Goal: Task Accomplishment & Management: Manage account settings

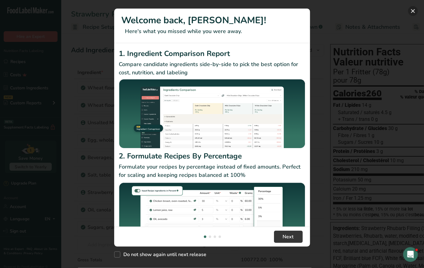
click at [414, 12] on button "New Features" at bounding box center [413, 11] width 10 height 10
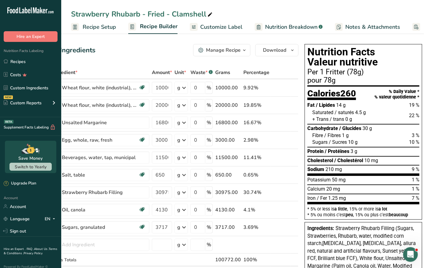
scroll to position [0, 25]
click at [95, 26] on span "Recipe Setup" at bounding box center [99, 27] width 33 height 8
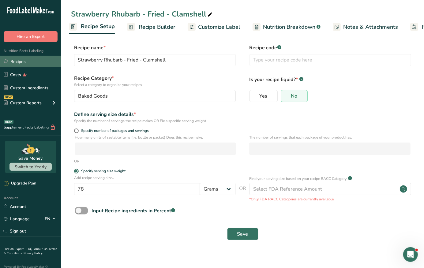
click at [26, 59] on link "Recipes" at bounding box center [30, 62] width 61 height 12
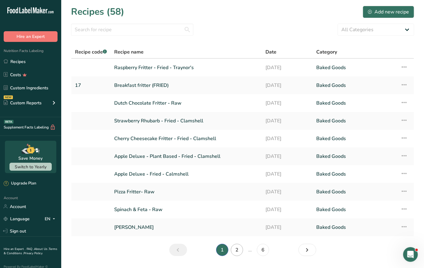
click at [239, 250] on link "2" at bounding box center [237, 250] width 12 height 12
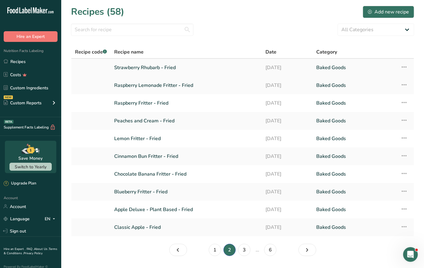
click at [154, 66] on link "Strawberry Rhubarb - Fried" at bounding box center [186, 67] width 144 height 13
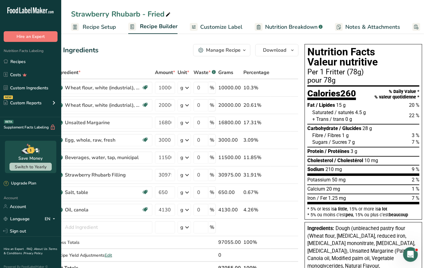
scroll to position [0, 22]
click at [201, 23] on span "Customize Label" at bounding box center [221, 27] width 42 height 8
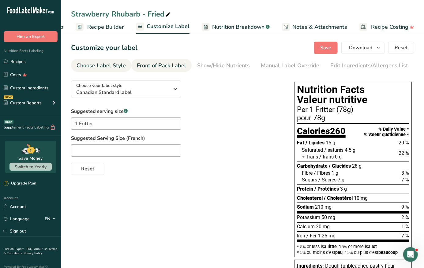
click at [156, 64] on div "Front of Pack Label" at bounding box center [161, 66] width 49 height 8
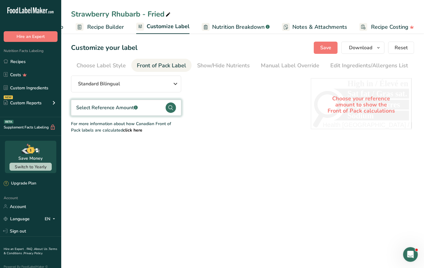
scroll to position [0, 45]
click at [165, 64] on div "Show/Hide Nutrients" at bounding box center [178, 66] width 53 height 8
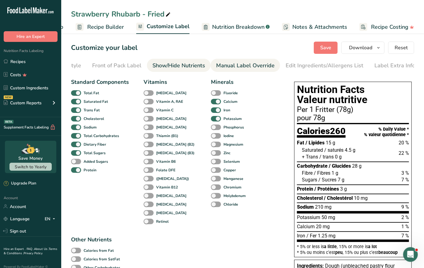
click at [217, 63] on div "Manual Label Override" at bounding box center [245, 66] width 58 height 8
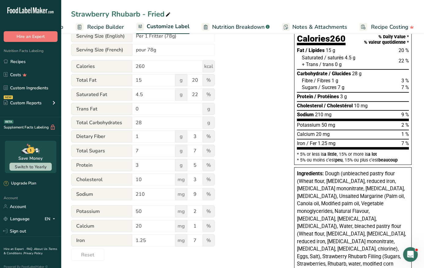
scroll to position [95, 0]
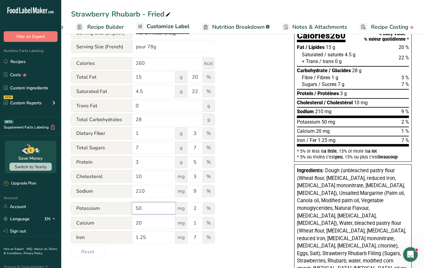
click at [159, 209] on input "50" at bounding box center [153, 208] width 43 height 12
click at [232, 192] on div "Utilize this manual override feature to get full control over the nutrition lab…" at bounding box center [176, 119] width 211 height 278
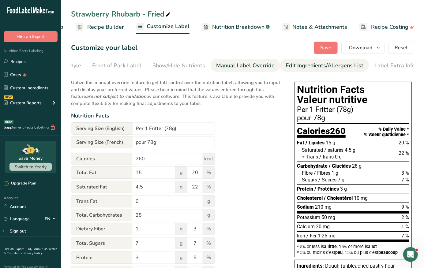
scroll to position [0, 0]
click at [292, 68] on div "Edit Ingredients/Allergens List" at bounding box center [325, 66] width 78 height 8
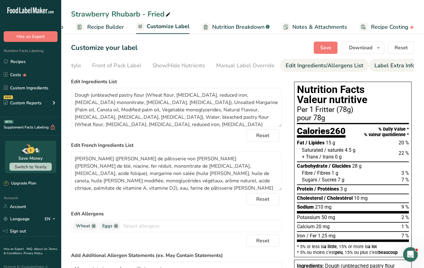
click at [380, 71] on link "Label Extra Info" at bounding box center [394, 66] width 41 height 14
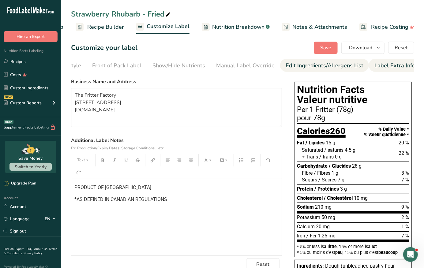
click at [324, 63] on div "Edit Ingredients/Allergens List" at bounding box center [325, 66] width 78 height 8
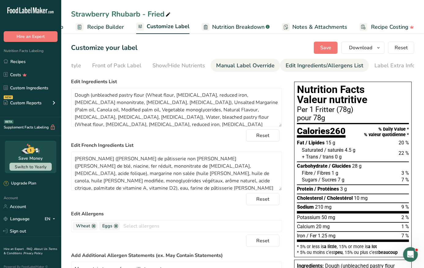
click at [254, 62] on div "Manual Label Override" at bounding box center [245, 66] width 58 height 8
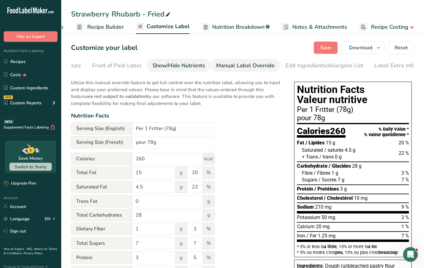
click at [191, 62] on div "Show/Hide Nutrients" at bounding box center [178, 66] width 53 height 8
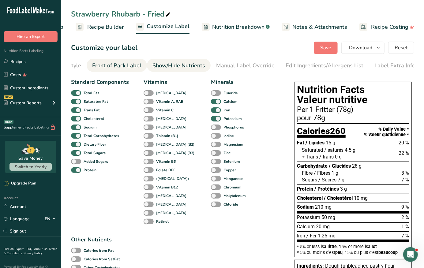
click at [126, 60] on link "Front of Pack Label" at bounding box center [116, 66] width 49 height 14
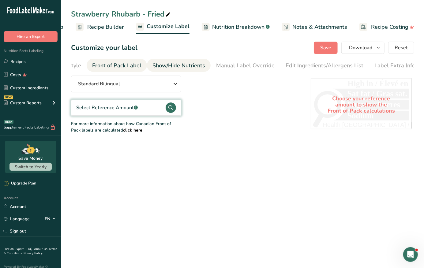
click at [174, 62] on div "Show/Hide Nutrients" at bounding box center [178, 66] width 53 height 8
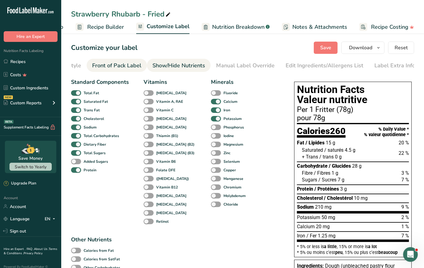
click at [121, 65] on div "Front of Pack Label" at bounding box center [116, 66] width 49 height 8
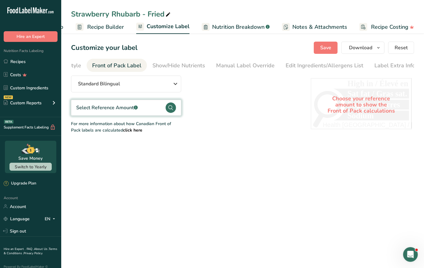
click at [146, 112] on div "Select Reference Amount .a-a{fill:#347362;}.b-a{fill:#fff;}" at bounding box center [126, 108] width 110 height 16
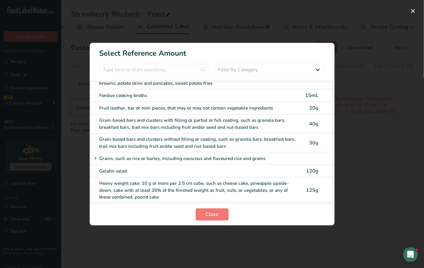
scroll to position [1503, 0]
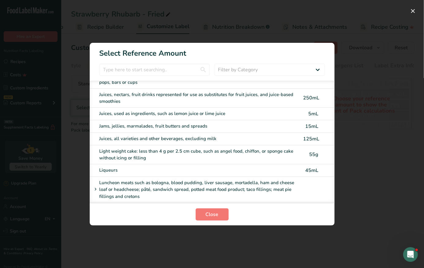
click at [143, 177] on div "Luncheon meats such as bologna, blood pudding, liver sausage, mortadella, ham a…" at bounding box center [212, 190] width 245 height 26
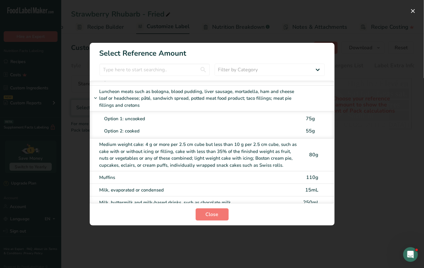
scroll to position [1621, 0]
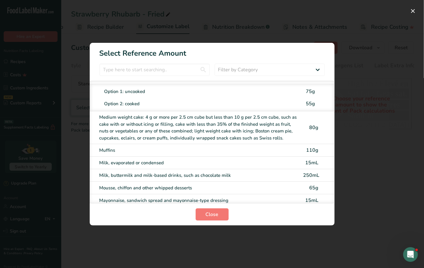
click at [147, 209] on div "Marine and fresh water animals with sauce, such as fish with cream sauce or shr…" at bounding box center [199, 216] width 200 height 14
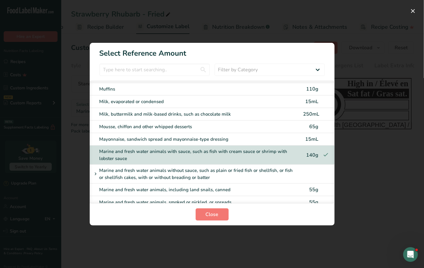
scroll to position [1685, 0]
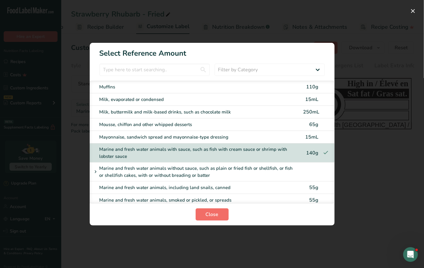
click at [219, 215] on button "Close" at bounding box center [212, 214] width 33 height 12
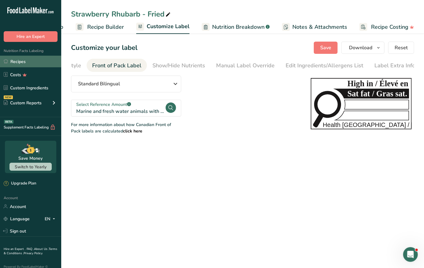
click at [42, 64] on link "Recipes" at bounding box center [30, 62] width 61 height 12
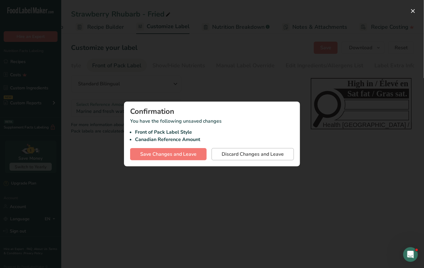
click at [268, 157] on span "Discard Changes and Leave" at bounding box center [253, 154] width 62 height 7
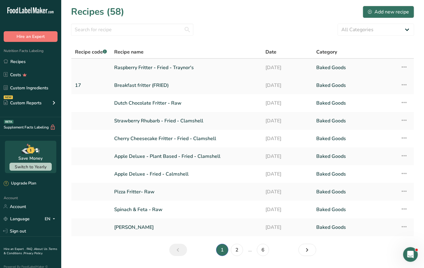
click at [160, 68] on link "Raspberry Fritter - Fried - Traynor's" at bounding box center [186, 67] width 144 height 13
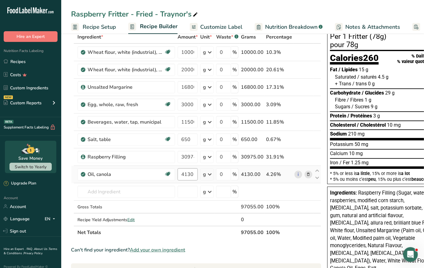
scroll to position [35, 0]
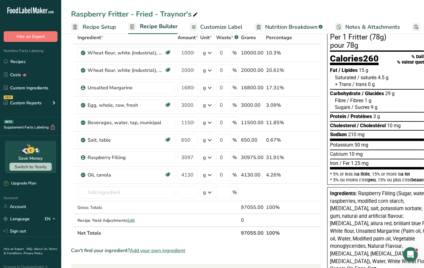
click at [89, 25] on span "Recipe Setup" at bounding box center [99, 27] width 33 height 8
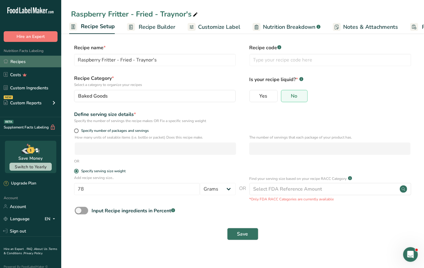
click at [39, 61] on link "Recipes" at bounding box center [30, 62] width 61 height 12
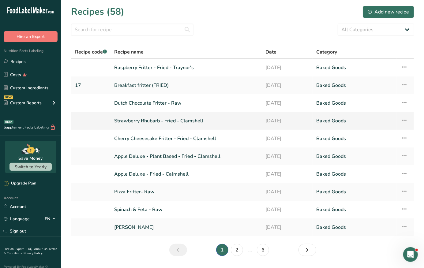
click at [150, 119] on link "Strawberry Rhubarb - Fried - Clamshell" at bounding box center [186, 120] width 144 height 13
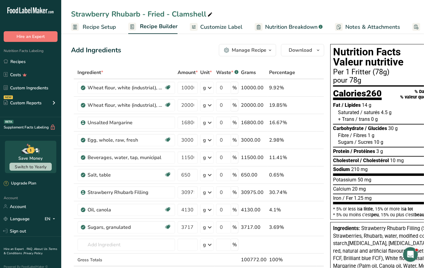
click at [86, 30] on span "Recipe Setup" at bounding box center [99, 27] width 33 height 8
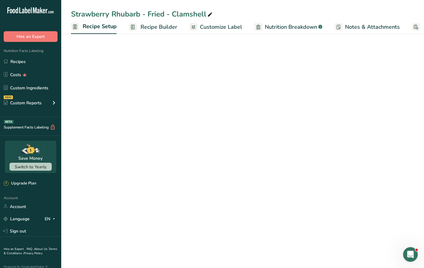
scroll to position [0, 2]
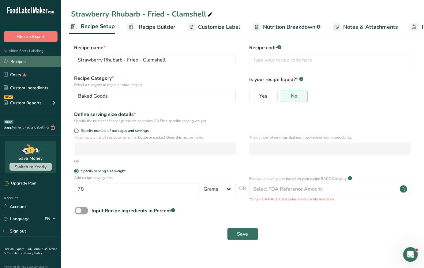
click at [34, 57] on link "Recipes" at bounding box center [30, 62] width 61 height 12
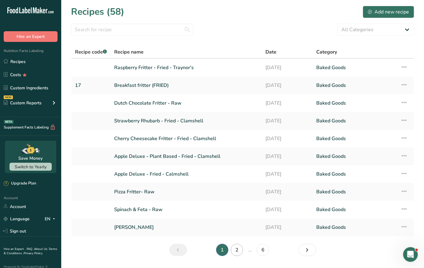
click at [237, 250] on link "2" at bounding box center [237, 250] width 12 height 12
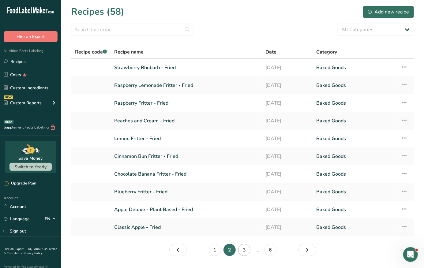
click at [248, 249] on link "3" at bounding box center [244, 250] width 12 height 12
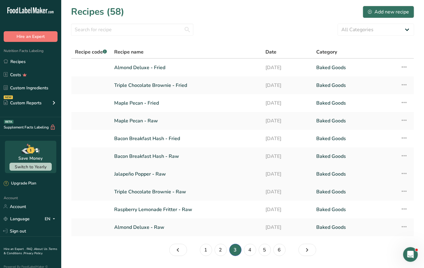
click at [404, 171] on icon at bounding box center [403, 173] width 7 height 11
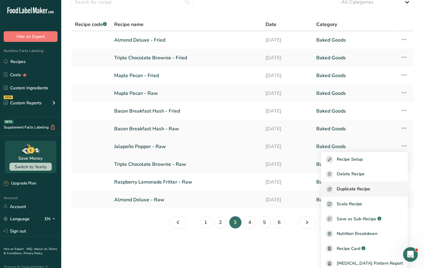
scroll to position [27, 0]
click at [223, 245] on main "Recipes (58) Add new recipe All Categories Baked Goods [GEOGRAPHIC_DATA] Confec…" at bounding box center [212, 143] width 424 height 286
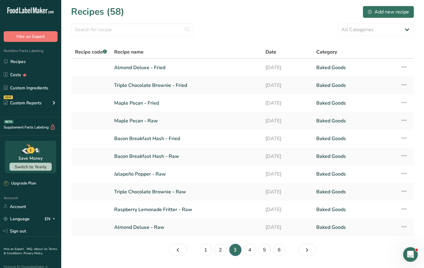
scroll to position [0, 0]
click at [244, 247] on link "4" at bounding box center [250, 250] width 12 height 12
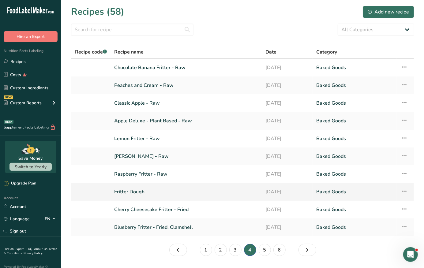
click at [405, 190] on icon at bounding box center [403, 191] width 7 height 11
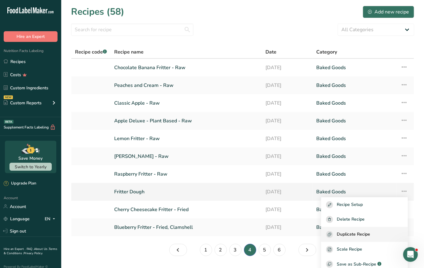
click at [368, 235] on span "Duplicate Recipe" at bounding box center [353, 234] width 33 height 7
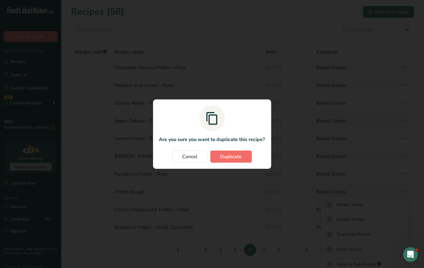
click at [239, 154] on span "Duplicate" at bounding box center [230, 156] width 21 height 7
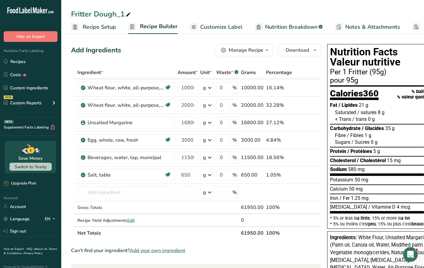
click at [134, 7] on div "Fritter Dough_1 Recipe Setup Recipe Builder Customize Label Nutrition Breakdown…" at bounding box center [242, 17] width 363 height 34
click at [124, 15] on div "Fritter Dough_1" at bounding box center [101, 14] width 61 height 11
type input "Fritter Dough - Raw (50g)"
click at [108, 25] on span "Recipe Setup" at bounding box center [99, 27] width 33 height 8
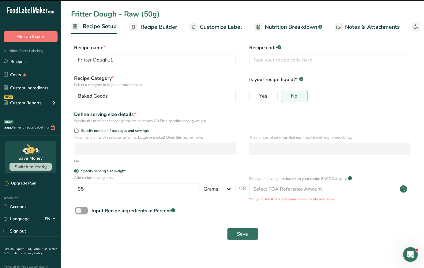
scroll to position [0, 2]
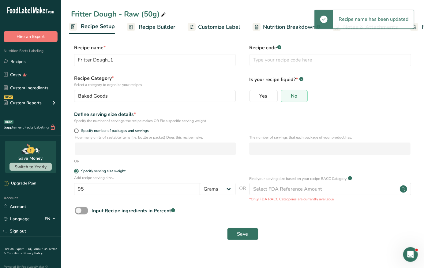
type input "Fritter Dough - Raw (50g)"
click at [148, 29] on span "Recipe Builder" at bounding box center [157, 27] width 37 height 8
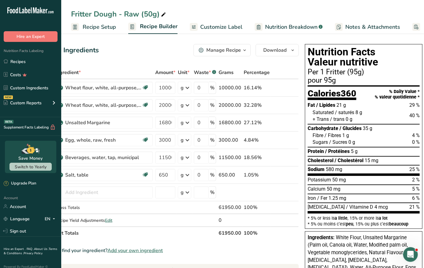
click at [103, 25] on span "Recipe Setup" at bounding box center [99, 27] width 33 height 8
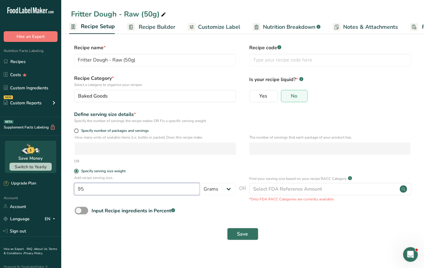
click at [122, 183] on input "95" at bounding box center [137, 189] width 126 height 12
type input "9"
type input "50"
click at [128, 220] on form "Recipe name * Fritter Dough - Raw (50g) Recipe code .a-a{fill:#347362;}.b-a{fil…" at bounding box center [242, 144] width 343 height 200
click at [152, 28] on span "Recipe Builder" at bounding box center [157, 27] width 37 height 8
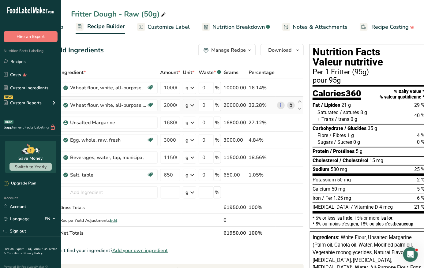
scroll to position [0, 20]
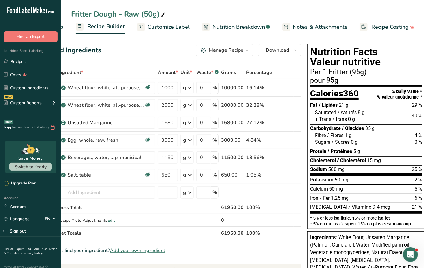
click at [191, 68] on th "Unit *" at bounding box center [187, 72] width 16 height 13
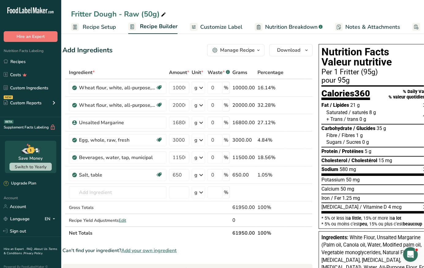
scroll to position [0, 0]
click at [99, 23] on span "Recipe Setup" at bounding box center [99, 27] width 33 height 8
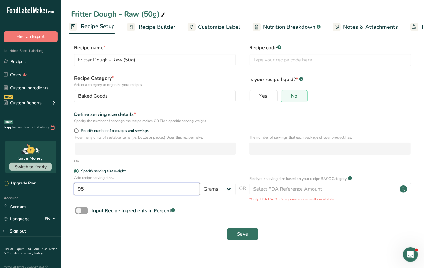
click at [141, 188] on input "95" at bounding box center [137, 189] width 126 height 12
click at [106, 189] on input "95" at bounding box center [137, 189] width 126 height 12
type input "9"
type input "50"
click at [249, 235] on button "Save" at bounding box center [242, 234] width 31 height 12
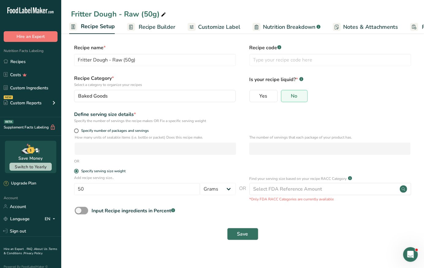
click at [153, 30] on span "Recipe Builder" at bounding box center [157, 27] width 37 height 8
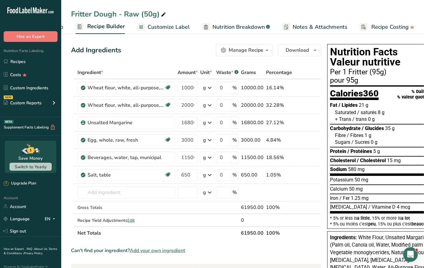
click at [264, 51] on icon "button" at bounding box center [266, 51] width 5 height 8
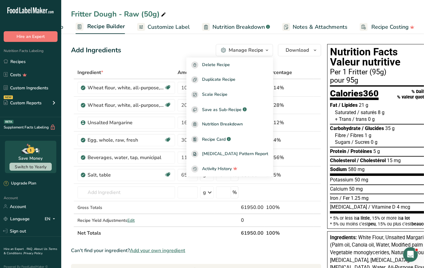
click at [264, 51] on icon "button" at bounding box center [266, 51] width 5 height 8
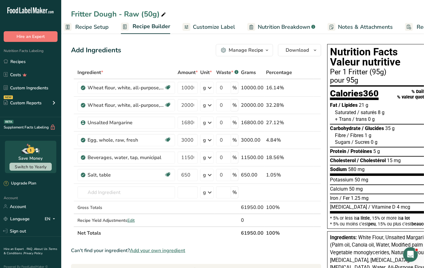
scroll to position [0, 6]
click at [96, 24] on span "Recipe Setup" at bounding box center [93, 27] width 33 height 8
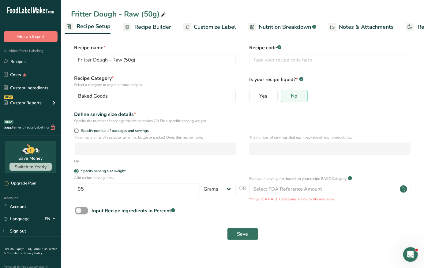
scroll to position [0, 2]
click at [111, 127] on form "Recipe name * Fritter Dough - Raw (50g) Recipe code .a-a{fill:#347362;}.b-a{fil…" at bounding box center [242, 144] width 343 height 200
click at [106, 130] on span "Specify number of packages and servings" at bounding box center [114, 131] width 70 height 5
click at [78, 130] on input "Specify number of packages and servings" at bounding box center [76, 131] width 4 height 4
radio input "true"
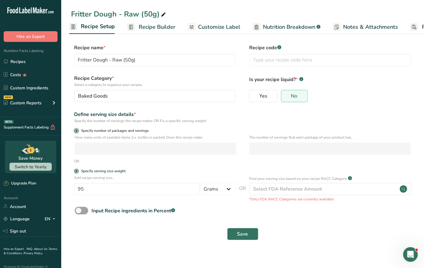
radio input "false"
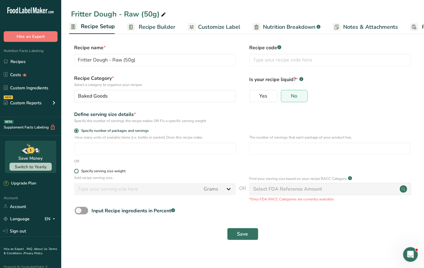
click at [107, 169] on div "Specify serving size weight" at bounding box center [103, 171] width 44 height 5
click at [78, 169] on input "Specify serving size weight" at bounding box center [76, 171] width 4 height 4
radio input "true"
radio input "false"
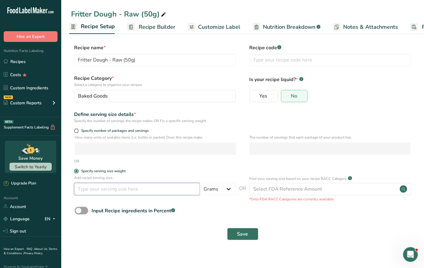
click at [135, 190] on input "number" at bounding box center [137, 189] width 126 height 12
type input "50"
click at [236, 236] on button "Save" at bounding box center [242, 234] width 31 height 12
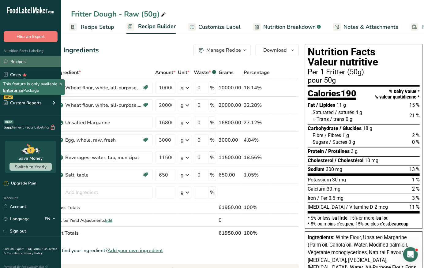
click at [20, 61] on link "Recipes" at bounding box center [30, 62] width 61 height 12
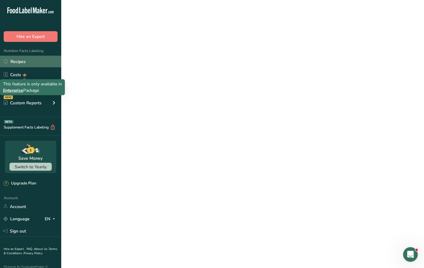
click at [20, 61] on link "Recipes" at bounding box center [30, 62] width 61 height 12
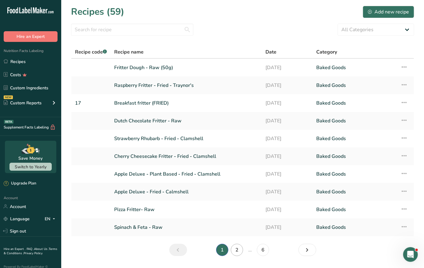
click at [241, 254] on link "2" at bounding box center [237, 250] width 12 height 12
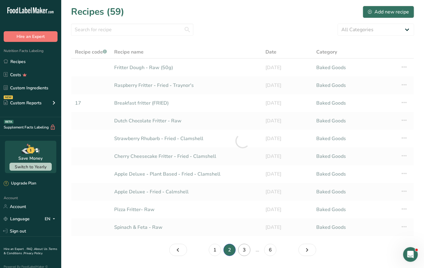
click at [242, 248] on link "3" at bounding box center [244, 250] width 12 height 12
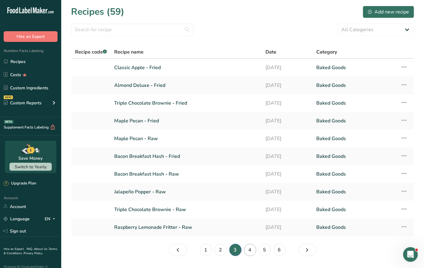
click at [249, 251] on link "4" at bounding box center [250, 250] width 12 height 12
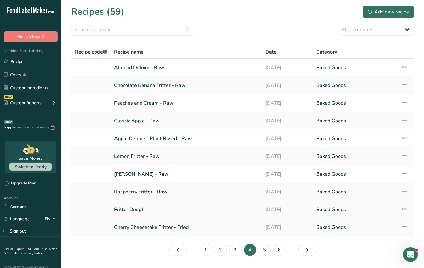
click at [138, 210] on link "Fritter Dough" at bounding box center [186, 209] width 144 height 13
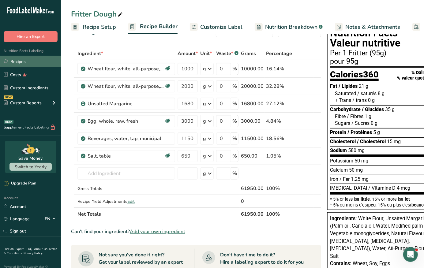
click at [36, 64] on link "Recipes" at bounding box center [30, 62] width 61 height 12
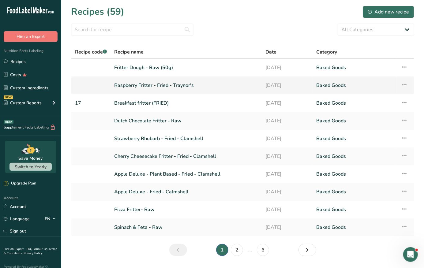
click at [153, 86] on link "Raspberry Fritter - Fried - Traynor's" at bounding box center [186, 85] width 144 height 13
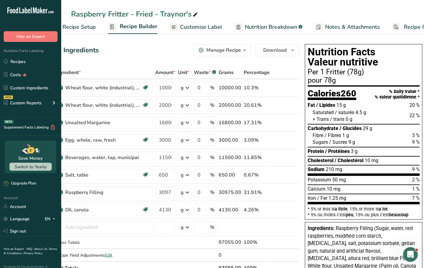
scroll to position [0, 21]
click at [198, 26] on span "Customize Label" at bounding box center [200, 27] width 42 height 8
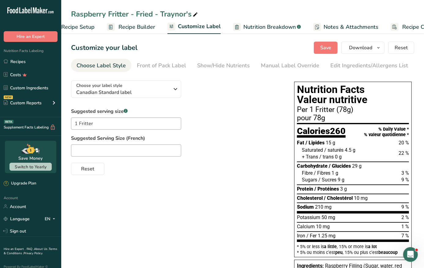
click at [326, 23] on span "Notes & Attachments" at bounding box center [351, 27] width 55 height 8
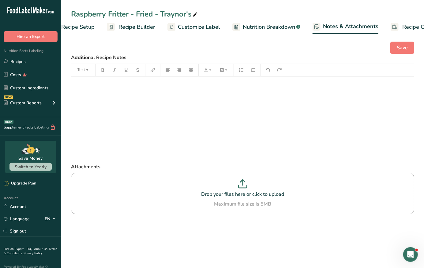
click at [347, 65] on div "Text" at bounding box center [242, 70] width 342 height 12
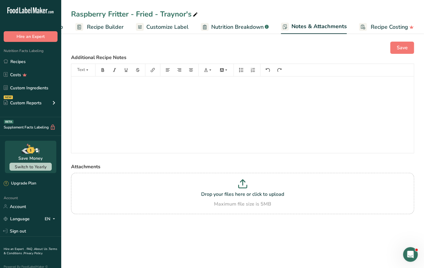
click at [161, 30] on span "Customize Label" at bounding box center [167, 27] width 42 height 8
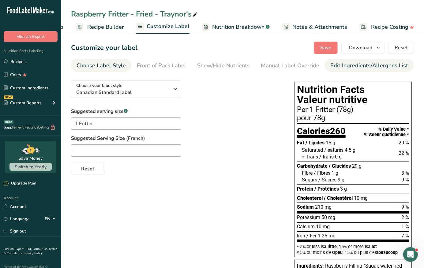
click at [336, 64] on div "Edit Ingredients/Allergens List" at bounding box center [369, 66] width 78 height 8
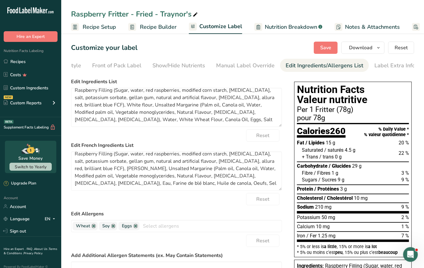
scroll to position [0, 0]
click at [43, 60] on link "Recipes" at bounding box center [30, 62] width 61 height 12
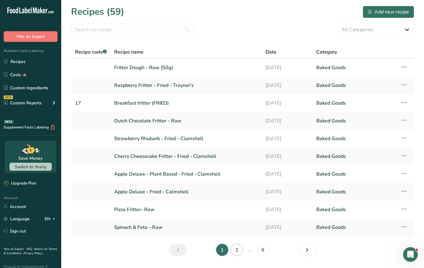
click at [237, 251] on link "2" at bounding box center [237, 250] width 12 height 12
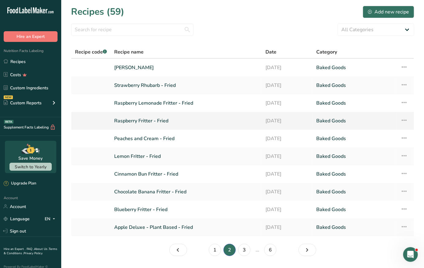
click at [158, 121] on link "Raspberry Fritter - Fried" at bounding box center [186, 120] width 144 height 13
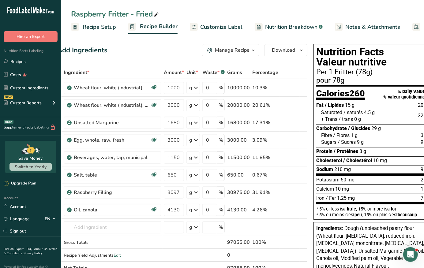
click at [95, 28] on span "Recipe Setup" at bounding box center [99, 27] width 33 height 8
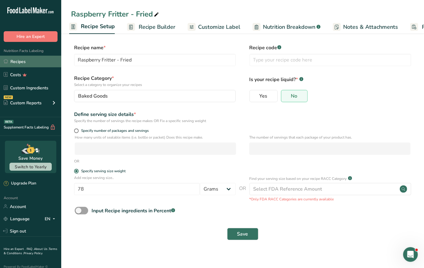
click at [43, 61] on link "Recipes" at bounding box center [30, 62] width 61 height 12
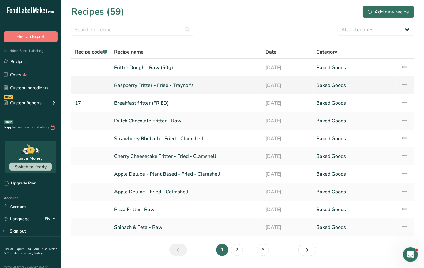
click at [403, 82] on icon at bounding box center [403, 84] width 7 height 11
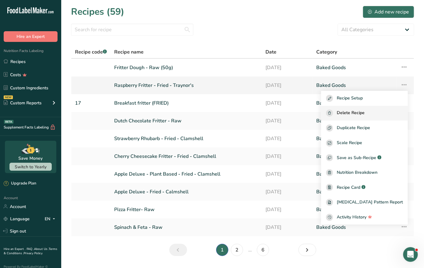
click at [365, 113] on span "Delete Recipe" at bounding box center [351, 113] width 28 height 7
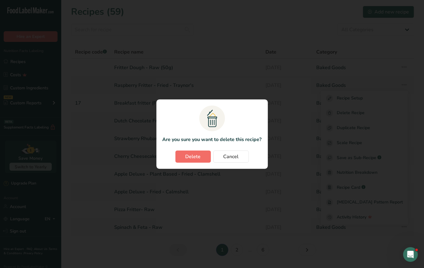
click at [199, 159] on span "Delete" at bounding box center [192, 156] width 15 height 7
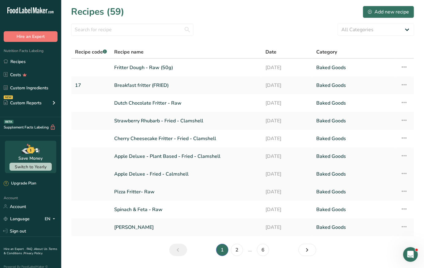
click at [153, 177] on link "Apple Deluxe - Fried - Calmshell" at bounding box center [186, 174] width 144 height 13
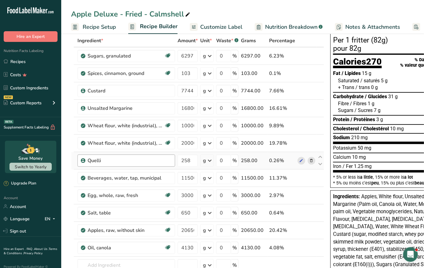
scroll to position [39, 0]
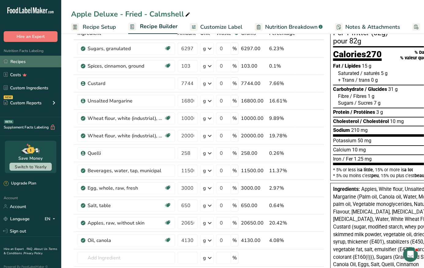
click at [32, 58] on link "Recipes" at bounding box center [30, 62] width 61 height 12
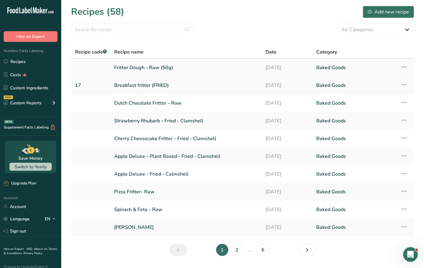
click at [407, 66] on icon at bounding box center [403, 67] width 7 height 11
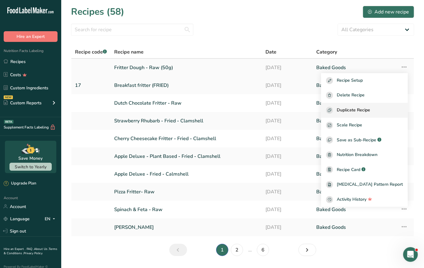
click at [383, 106] on button "Duplicate Recipe" at bounding box center [364, 110] width 87 height 15
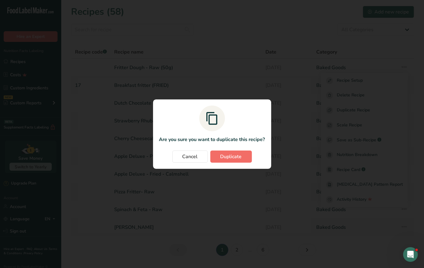
click at [244, 157] on button "Duplicate" at bounding box center [231, 157] width 42 height 12
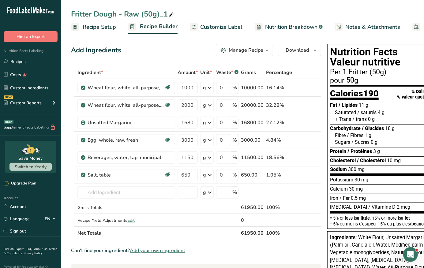
click at [168, 14] on span at bounding box center [171, 14] width 7 height 7
type input "Fritter Dough - Fried (50g)"
click at [103, 28] on span "Recipe Setup" at bounding box center [99, 27] width 33 height 8
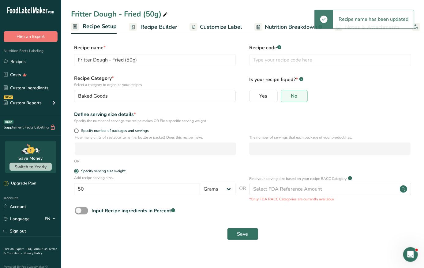
scroll to position [0, 2]
click at [142, 29] on span "Recipe Builder" at bounding box center [157, 27] width 37 height 8
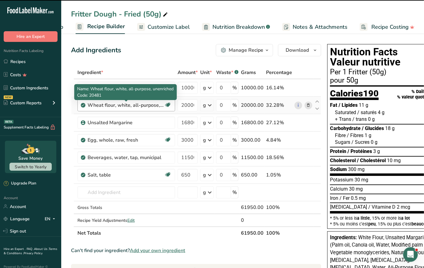
scroll to position [30, 0]
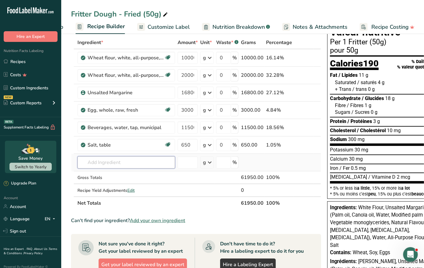
click at [131, 165] on input "text" at bounding box center [126, 162] width 98 height 12
type input "c"
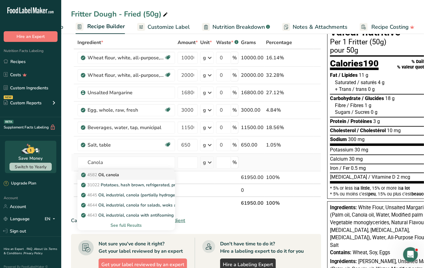
click at [144, 174] on div "4582 Oil, canola" at bounding box center [121, 175] width 78 height 6
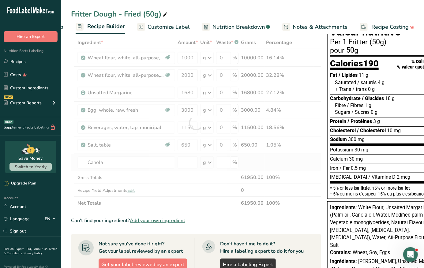
type input "Oil, canola"
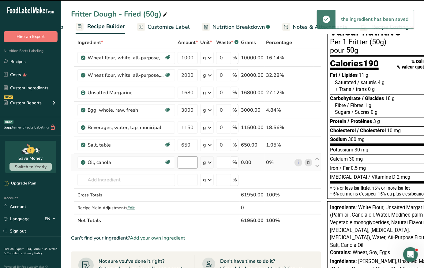
type input "0"
click at [190, 163] on input "0" at bounding box center [188, 162] width 20 height 12
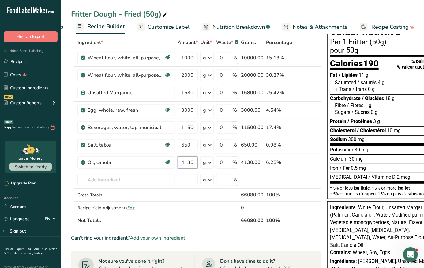
type input "4130"
click at [204, 231] on section "Ingredient * Amount * Unit * Waste * .a-a{fill:#347362;}.b-a{fill:#fff;} Grams …" at bounding box center [196, 238] width 250 height 404
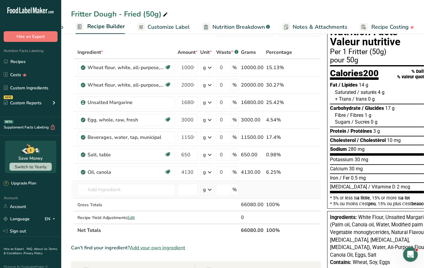
scroll to position [0, 0]
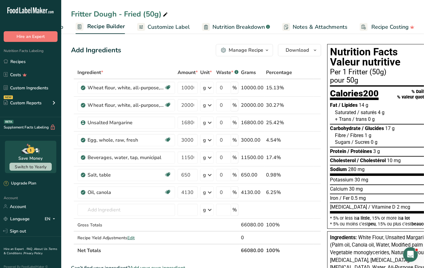
click at [173, 23] on span "Customize Label" at bounding box center [169, 27] width 42 height 8
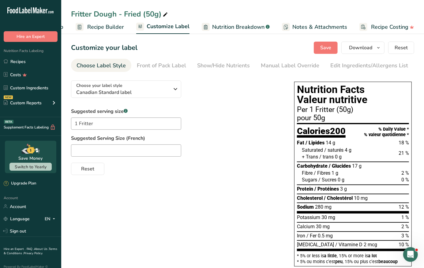
click at [222, 23] on span "Nutrition Breakdown" at bounding box center [238, 27] width 52 height 8
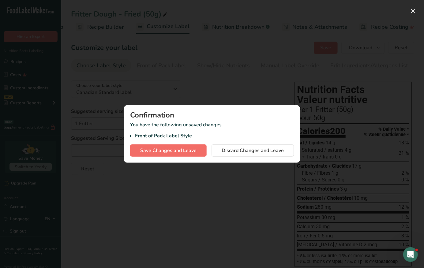
click at [180, 155] on button "Save Changes and Leave" at bounding box center [168, 150] width 77 height 12
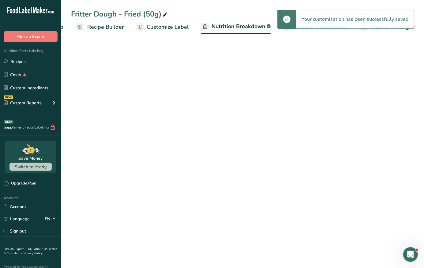
select select "Calories"
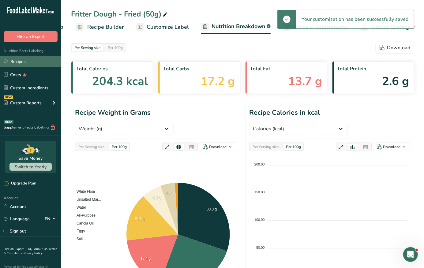
click at [35, 64] on link "Recipes" at bounding box center [30, 62] width 61 height 12
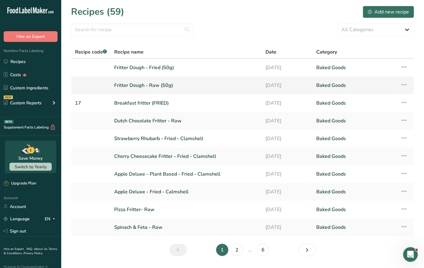
click at [165, 90] on link "Fritter Dough - Raw (50g)" at bounding box center [186, 85] width 144 height 13
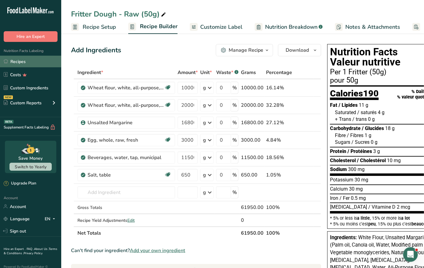
click at [36, 58] on link "Recipes" at bounding box center [30, 62] width 61 height 12
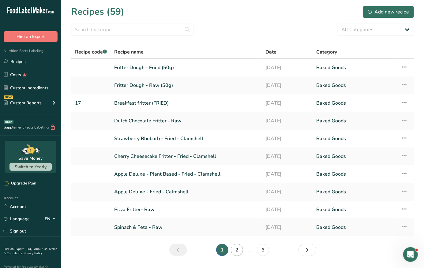
click at [238, 249] on link "2" at bounding box center [237, 250] width 12 height 12
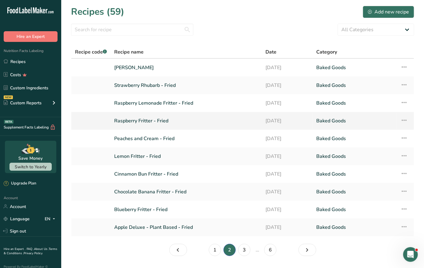
click at [402, 121] on icon at bounding box center [403, 120] width 7 height 11
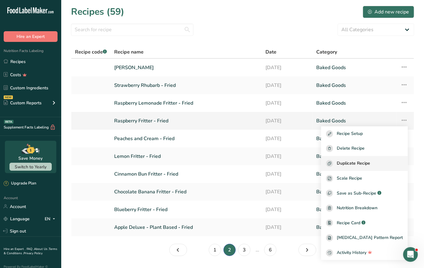
click at [366, 161] on span "Duplicate Recipe" at bounding box center [353, 163] width 33 height 7
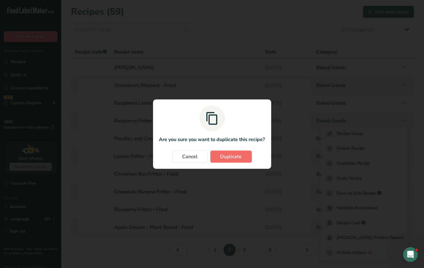
click at [238, 162] on button "Duplicate" at bounding box center [231, 157] width 42 height 12
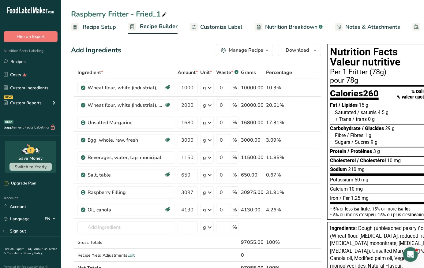
click at [158, 11] on div "Raspberry Fritter - Fried_1" at bounding box center [119, 14] width 97 height 11
type input "Raspberry Fritter - Fried - Traynor's"
click at [99, 31] on link "Recipe Setup" at bounding box center [93, 27] width 45 height 14
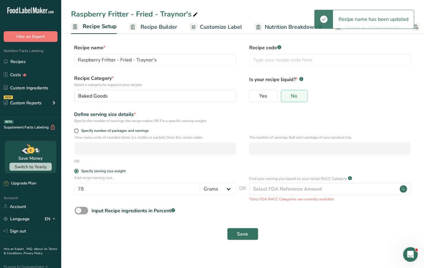
scroll to position [0, 2]
click at [154, 26] on span "Recipe Builder" at bounding box center [157, 27] width 37 height 8
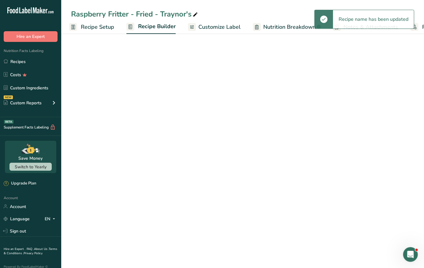
scroll to position [0, 53]
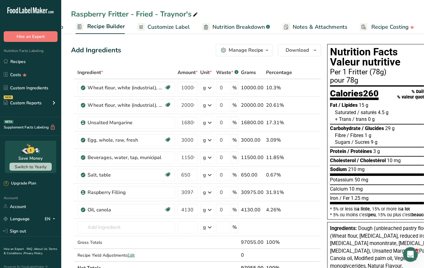
click at [160, 29] on span "Customize Label" at bounding box center [169, 27] width 42 height 8
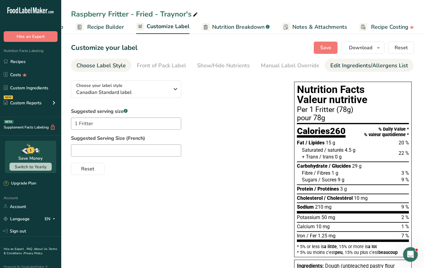
click at [337, 65] on div "Edit Ingredients/Allergens List" at bounding box center [369, 66] width 78 height 8
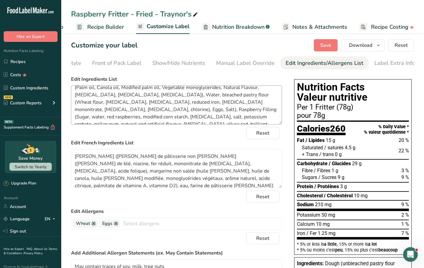
scroll to position [4, 0]
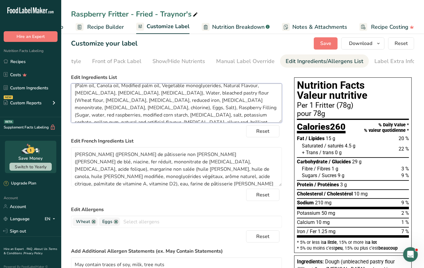
drag, startPoint x: 214, startPoint y: 116, endPoint x: 234, endPoint y: 101, distance: 25.5
click at [234, 101] on textarea "Dough (unbleached pastry flour (Wheat flour, [MEDICAL_DATA], reduced iron, [MED…" at bounding box center [176, 103] width 211 height 39
paste textarea "Water, Sugars (sugar, liquid [MEDICAL_DATA], concentrated black currant juice),…"
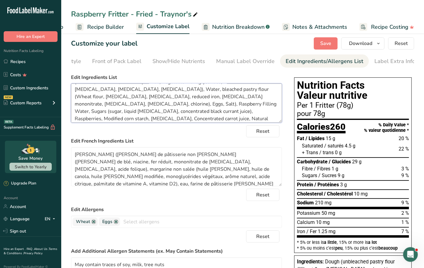
click at [237, 96] on textarea "Dough (unbleached pastry flour (Wheat flour, [MEDICAL_DATA], reduced iron, [MED…" at bounding box center [176, 103] width 211 height 39
click at [159, 120] on textarea "Dough (unbleached pastry flour (Wheat flour, [MEDICAL_DATA], reduced iron, [MED…" at bounding box center [176, 103] width 211 height 39
click at [73, 114] on textarea "Dough (unbleached pastry flour (Wheat flour, [MEDICAL_DATA], reduced iron, [MED…" at bounding box center [176, 103] width 211 height 39
click at [199, 117] on textarea "Dough (unbleached pastry flour (Wheat flour, [MEDICAL_DATA], reduced iron, [MED…" at bounding box center [176, 103] width 211 height 39
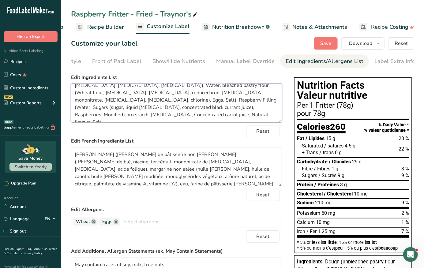
scroll to position [27, 0]
click at [206, 119] on textarea "Dough (unbleached pastry flour (Wheat flour, [MEDICAL_DATA], reduced iron, [MED…" at bounding box center [176, 103] width 211 height 39
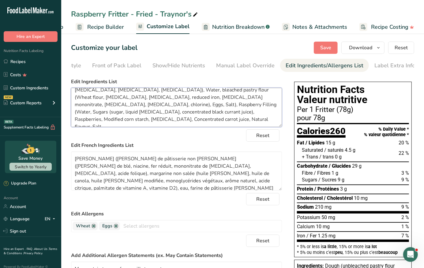
scroll to position [0, 0]
click at [324, 46] on span "Save" at bounding box center [325, 47] width 11 height 7
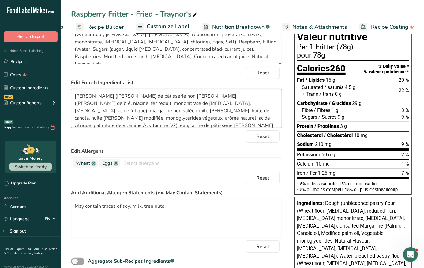
scroll to position [38, 0]
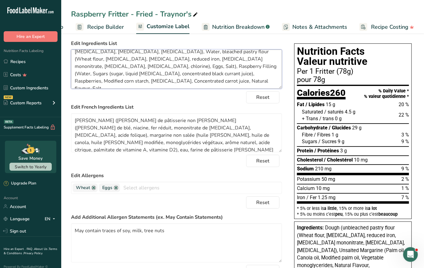
click at [163, 82] on textarea "Dough (unbleached pastry flour (Wheat flour, [MEDICAL_DATA], reduced iron, [MED…" at bounding box center [176, 69] width 211 height 39
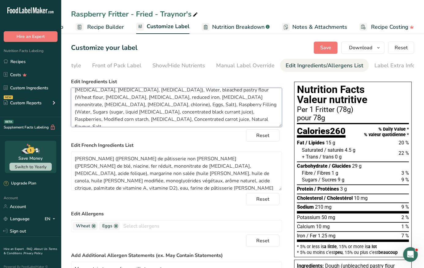
scroll to position [0, 0]
type textarea "Dough (unbleached pastry flour (Wheat flour, [MEDICAL_DATA], reduced iron, [MED…"
click at [325, 47] on span "Save" at bounding box center [325, 47] width 11 height 7
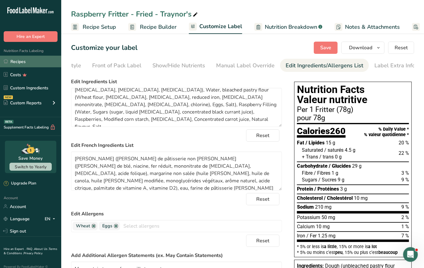
click at [42, 59] on link "Recipes" at bounding box center [30, 62] width 61 height 12
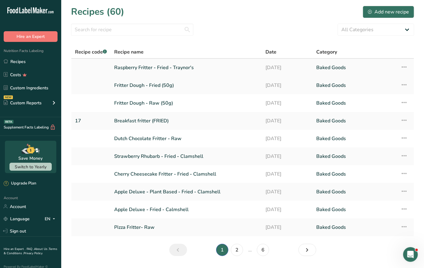
click at [134, 67] on link "Raspberry Fritter - Fried - Traynor's" at bounding box center [186, 67] width 144 height 13
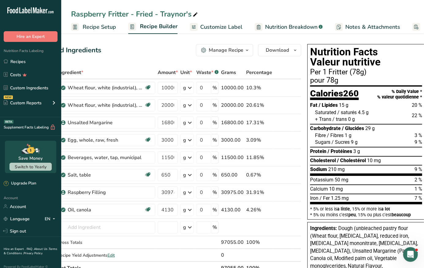
click at [90, 27] on span "Recipe Setup" at bounding box center [99, 27] width 33 height 8
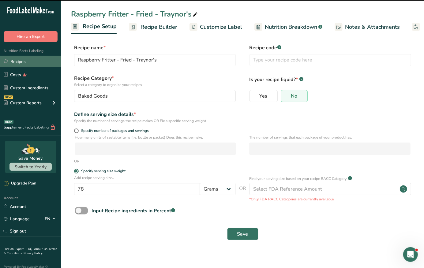
scroll to position [0, 2]
click at [26, 62] on link "Recipes" at bounding box center [30, 62] width 61 height 12
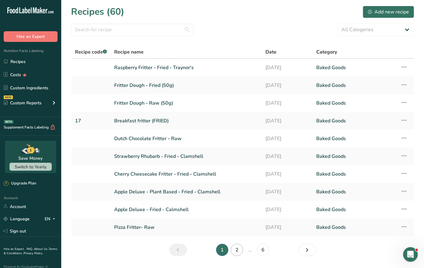
click at [236, 251] on link "2" at bounding box center [237, 250] width 12 height 12
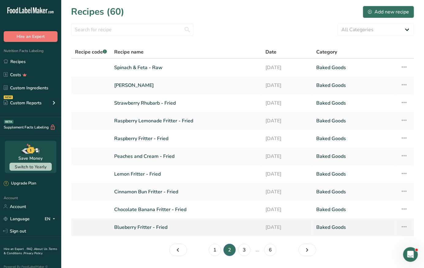
click at [403, 227] on icon at bounding box center [403, 226] width 7 height 11
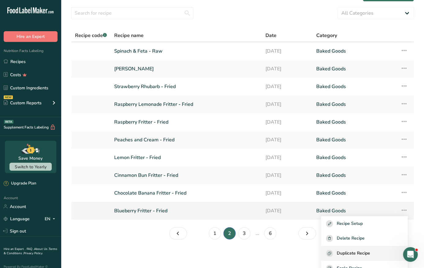
scroll to position [31, 0]
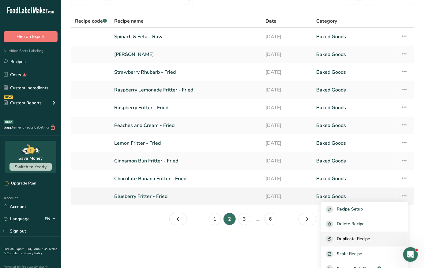
click at [364, 239] on span "Duplicate Recipe" at bounding box center [353, 239] width 33 height 7
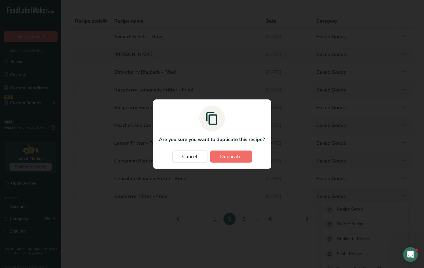
click at [226, 151] on button "Duplicate" at bounding box center [231, 157] width 42 height 12
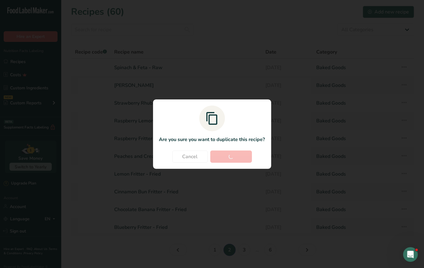
scroll to position [0, 0]
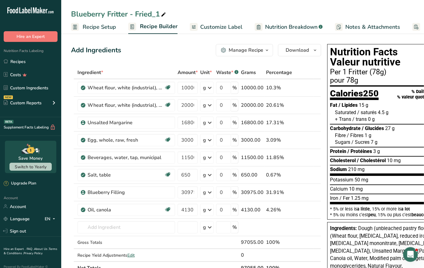
click at [156, 13] on div "Blueberry Fritter - Fried_1" at bounding box center [119, 14] width 96 height 11
type input "Blueberry Fritter - Fried - Traynor's"
click at [230, 23] on span "Customize Label" at bounding box center [221, 27] width 42 height 8
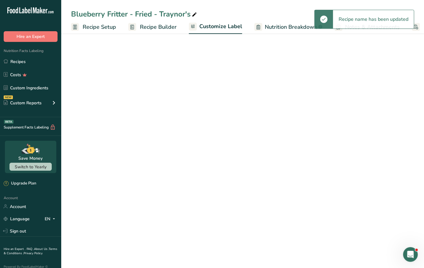
scroll to position [0, 53]
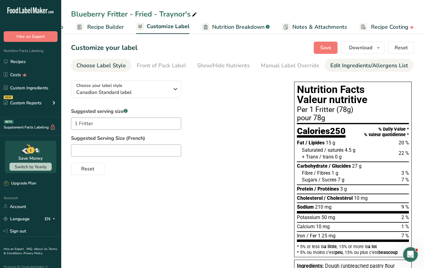
click at [342, 62] on div "Edit Ingredients/Allergens List" at bounding box center [369, 66] width 78 height 8
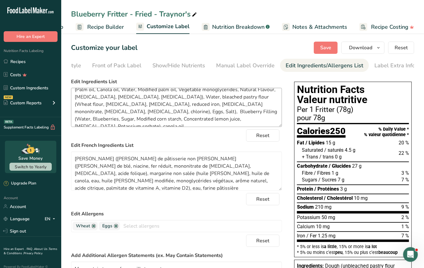
scroll to position [20, 0]
drag, startPoint x: 118, startPoint y: 120, endPoint x: 235, endPoint y: 107, distance: 118.3
click at [235, 107] on textarea "Dough (unbleached pastry flour (Wheat flour, [MEDICAL_DATA], reduced iron, [MED…" at bounding box center [176, 107] width 211 height 39
paste textarea "Water, Blueberries, Sugars (sugar, liquid [MEDICAL_DATA], concentrated black cu…"
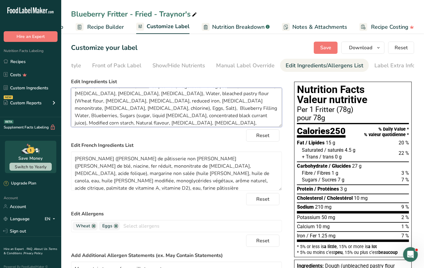
click at [237, 102] on textarea "Dough (unbleached pastry flour (Wheat flour, [MEDICAL_DATA], reduced iron, [MED…" at bounding box center [176, 107] width 211 height 39
click at [76, 116] on textarea "Dough (unbleached pastry flour (Wheat flour, [MEDICAL_DATA], reduced iron, [MED…" at bounding box center [176, 107] width 211 height 39
click at [76, 109] on textarea "Dough (unbleached pastry flour (Wheat flour, [MEDICAL_DATA], reduced iron, [MED…" at bounding box center [176, 107] width 211 height 39
click at [91, 110] on textarea "Dough (unbleached pastry flour (Wheat flour, [MEDICAL_DATA], reduced iron, [MED…" at bounding box center [176, 107] width 211 height 39
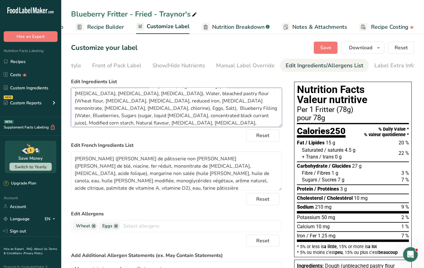
click at [190, 119] on textarea "Dough (unbleached pastry flour (Wheat flour, [MEDICAL_DATA], reduced iron, [MED…" at bounding box center [176, 107] width 211 height 39
click at [207, 125] on textarea "Dough (unbleached pastry flour (Wheat flour, [MEDICAL_DATA], reduced iron, [MED…" at bounding box center [176, 107] width 211 height 39
click at [75, 109] on textarea "Dough (unbleached pastry flour (Wheat flour, [MEDICAL_DATA], reduced iron, [MED…" at bounding box center [176, 107] width 211 height 39
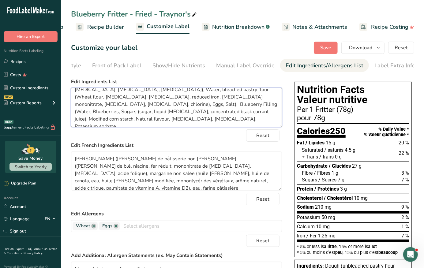
scroll to position [27, 0]
click at [169, 119] on textarea "Dough (unbleached pastry flour (Wheat flour, [MEDICAL_DATA], reduced iron, [MED…" at bounding box center [176, 107] width 211 height 39
click at [174, 121] on textarea "Dough (unbleached pastry flour (Wheat flour, [MEDICAL_DATA], reduced iron, [MED…" at bounding box center [176, 107] width 211 height 39
click at [205, 118] on textarea "Dough (unbleached pastry flour (Wheat flour, [MEDICAL_DATA], reduced iron, [MED…" at bounding box center [176, 107] width 211 height 39
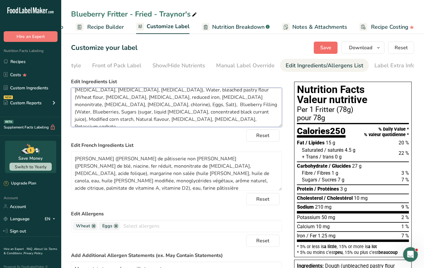
type textarea "Dough (unbleached pastry flour (Wheat flour, [MEDICAL_DATA], reduced iron, [MED…"
click at [324, 52] on button "Save" at bounding box center [326, 48] width 24 height 12
click at [41, 63] on link "Recipes" at bounding box center [30, 62] width 61 height 12
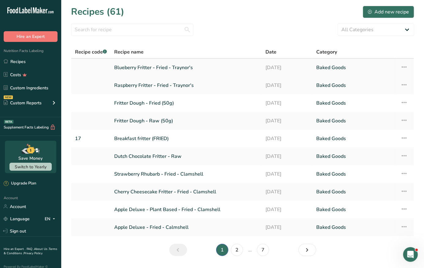
click at [152, 65] on link "Blueberry Fritter - Fried - Traynor's" at bounding box center [186, 67] width 144 height 13
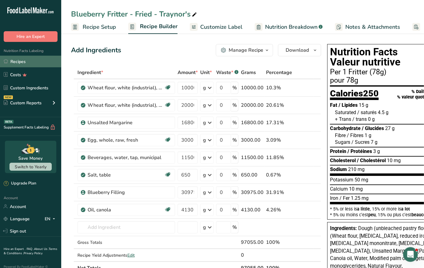
click at [36, 64] on link "Recipes" at bounding box center [30, 62] width 61 height 12
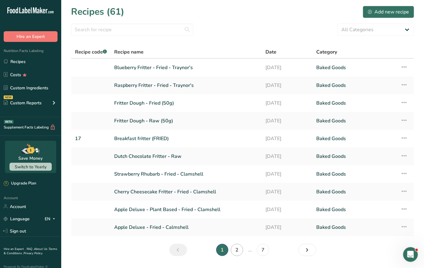
click at [239, 249] on link "2" at bounding box center [237, 250] width 12 height 12
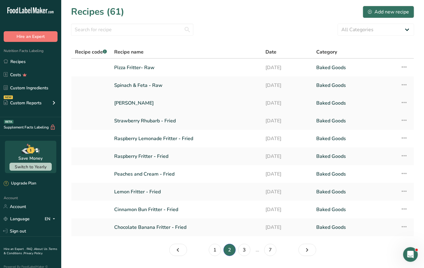
click at [405, 102] on icon at bounding box center [403, 102] width 7 height 11
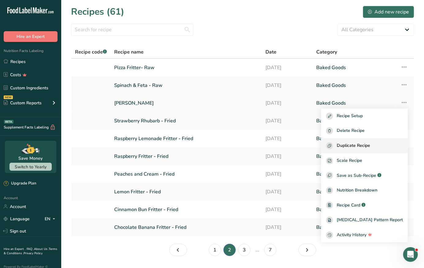
click at [371, 149] on button "Duplicate Recipe" at bounding box center [364, 145] width 87 height 15
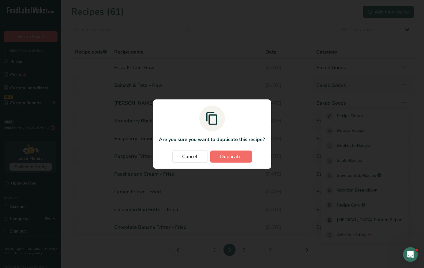
click at [238, 155] on span "Duplicate" at bounding box center [230, 156] width 21 height 7
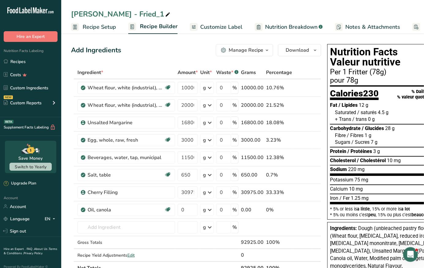
click at [164, 12] on span at bounding box center [167, 14] width 7 height 7
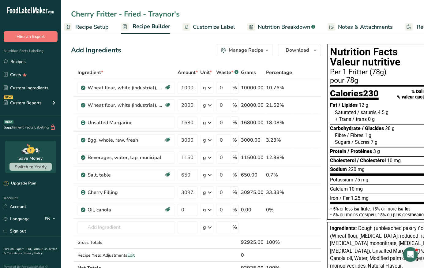
type input "Cherry Fritter - Fried - Traynor's"
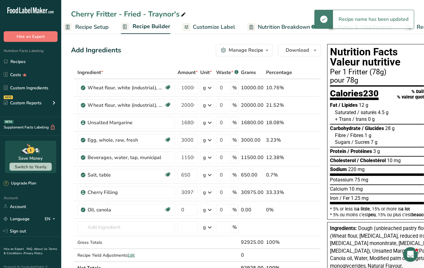
click at [219, 26] on span "Customize Label" at bounding box center [214, 27] width 42 height 8
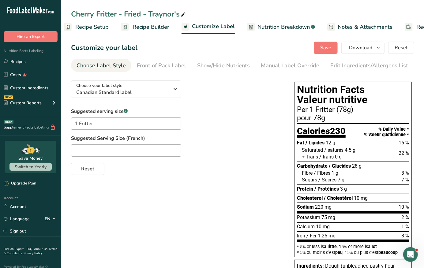
scroll to position [0, 53]
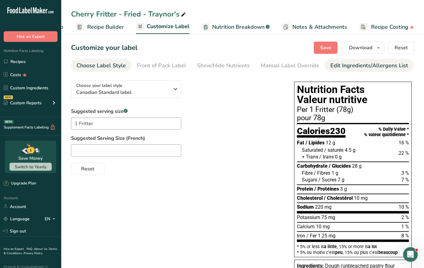
click at [330, 60] on link "Edit Ingredients/Allergens List" at bounding box center [369, 66] width 78 height 14
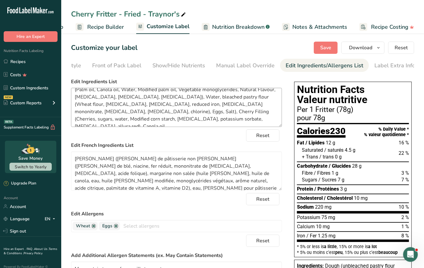
scroll to position [20, 0]
drag, startPoint x: 267, startPoint y: 115, endPoint x: 227, endPoint y: 107, distance: 40.9
click at [227, 107] on textarea "Dough (unbleached pastry flour (Wheat flour, [MEDICAL_DATA], reduced iron, [MED…" at bounding box center [176, 107] width 211 height 39
paste textarea "Cherries, Water, Sugars (sugar, liquid [MEDICAL_DATA], concentrated black curra…"
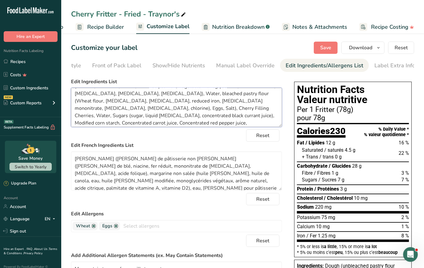
click at [227, 100] on textarea "Dough (unbleached pastry flour (Wheat flour, [MEDICAL_DATA], reduced iron, [MED…" at bounding box center [176, 107] width 211 height 39
click at [76, 113] on textarea "Dough (unbleached pastry flour (Wheat flour, [MEDICAL_DATA], reduced iron, [MED…" at bounding box center [176, 107] width 211 height 39
click at [76, 111] on textarea "Dough (unbleached pastry flour (Wheat flour, [MEDICAL_DATA], reduced iron, [MED…" at bounding box center [176, 107] width 211 height 39
click at [75, 119] on textarea "Dough (unbleached pastry flour (Wheat flour, [MEDICAL_DATA], reduced iron, [MED…" at bounding box center [176, 107] width 211 height 39
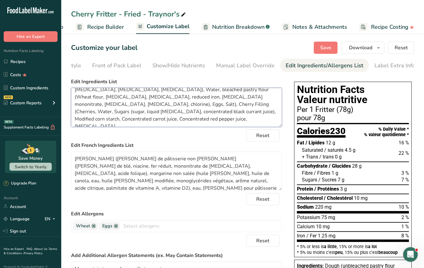
scroll to position [27, 0]
click at [191, 121] on textarea "Dough (unbleached pastry flour (Wheat flour, [MEDICAL_DATA], reduced iron, [MED…" at bounding box center [176, 107] width 211 height 39
type textarea "Dough (unbleached pastry flour (Wheat flour, [MEDICAL_DATA], reduced iron, [MED…"
click at [210, 144] on label "Edit French Ingredients List" at bounding box center [176, 145] width 211 height 7
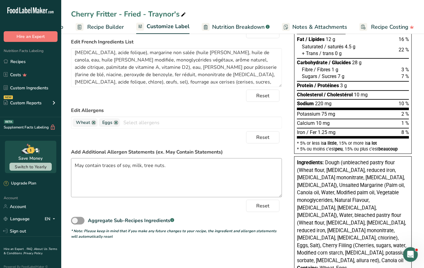
scroll to position [123, 0]
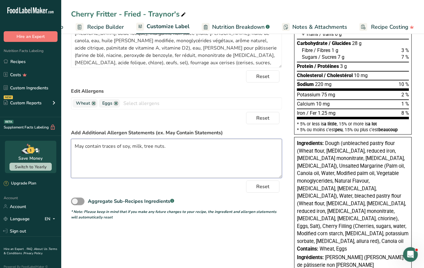
click at [189, 151] on textarea "May contain traces of soy, milk, tree nuts." at bounding box center [176, 158] width 211 height 39
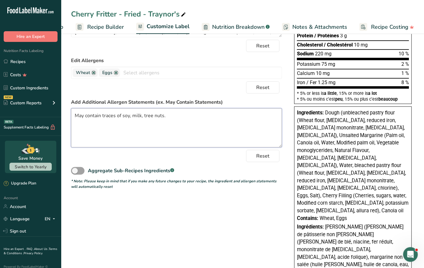
scroll to position [147, 0]
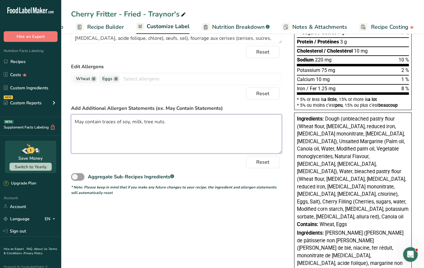
paste textarea "Warning: May contain cherry pits."
type textarea "May contain traces of soy, milk, tree nuts. Warning: May contain cherry pits."
click at [155, 166] on div "Reset" at bounding box center [176, 162] width 211 height 12
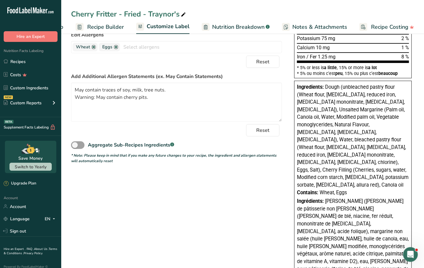
scroll to position [0, 0]
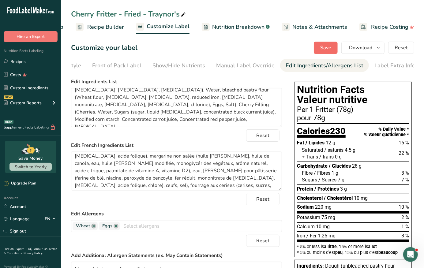
click at [330, 51] on button "Save" at bounding box center [326, 48] width 24 height 12
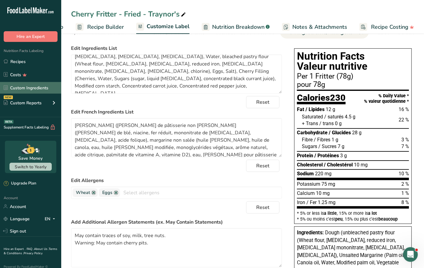
scroll to position [11, 0]
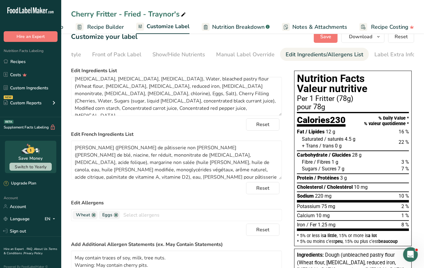
click at [327, 32] on link "Notes & Attachments" at bounding box center [314, 27] width 65 height 14
click at [328, 36] on span "Save" at bounding box center [325, 36] width 11 height 7
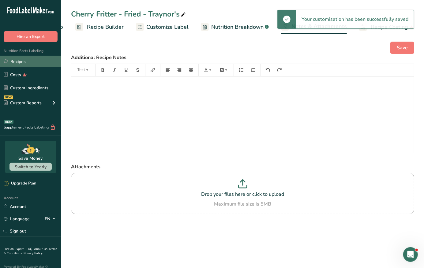
click at [36, 62] on link "Recipes" at bounding box center [30, 62] width 61 height 12
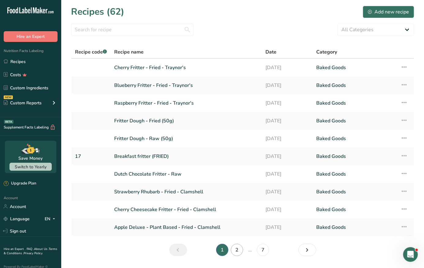
click at [237, 249] on link "2" at bounding box center [237, 250] width 12 height 12
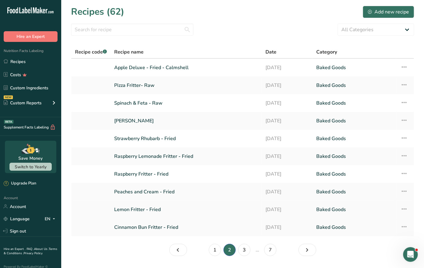
click at [402, 207] on icon at bounding box center [403, 209] width 7 height 11
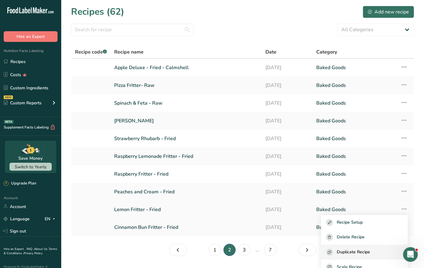
click at [363, 252] on span "Duplicate Recipe" at bounding box center [353, 252] width 33 height 7
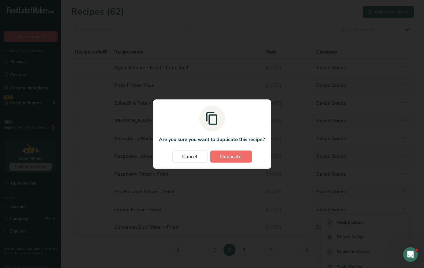
click at [226, 160] on span "Duplicate" at bounding box center [230, 156] width 21 height 7
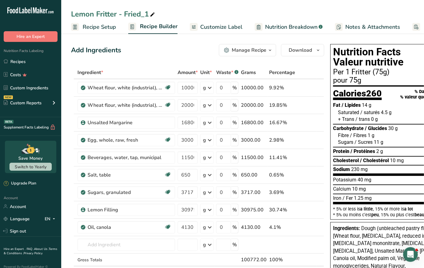
click at [148, 15] on div "Lemon Fritter - Fried_1" at bounding box center [113, 14] width 85 height 11
type input "Lemon Fritter - Fried - Traynor's"
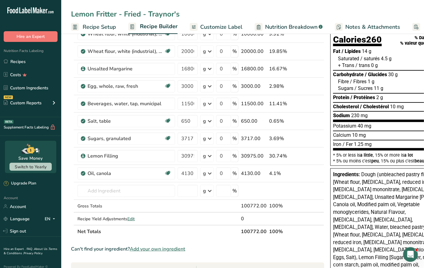
click at [103, 31] on link "Recipe Setup" at bounding box center [93, 27] width 45 height 14
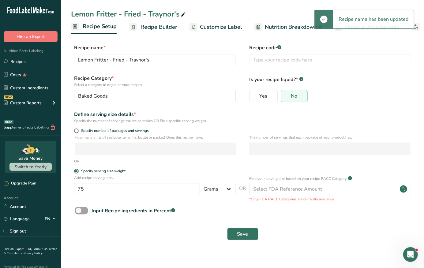
scroll to position [0, 2]
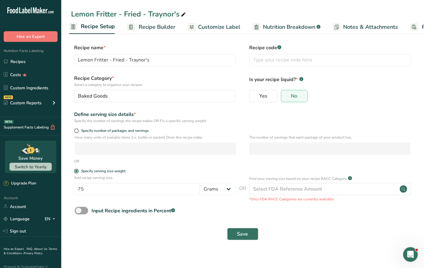
click at [156, 29] on span "Recipe Builder" at bounding box center [157, 27] width 37 height 8
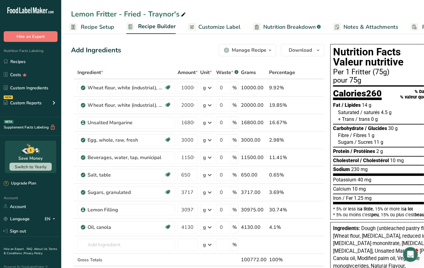
scroll to position [0, 53]
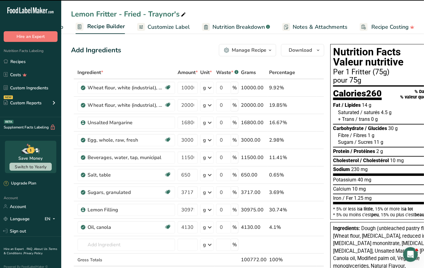
click at [170, 25] on span "Customize Label" at bounding box center [169, 27] width 42 height 8
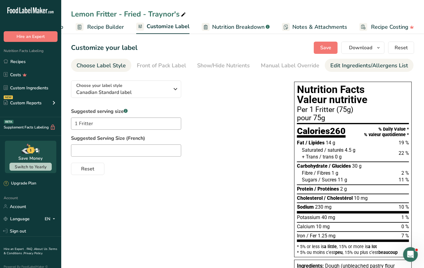
click at [348, 67] on div "Edit Ingredients/Allergens List" at bounding box center [369, 66] width 78 height 8
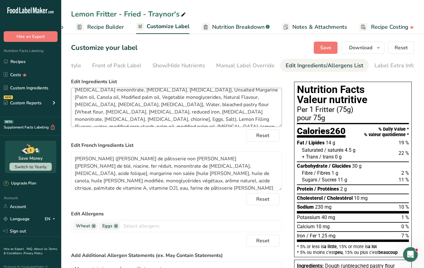
scroll to position [29, 0]
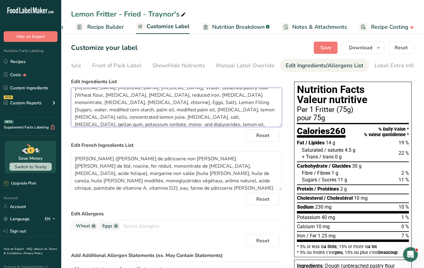
drag, startPoint x: 274, startPoint y: 118, endPoint x: 227, endPoint y: 96, distance: 51.5
click at [227, 96] on textarea "Dough (unbleached pastry flour [Wheat flour, [MEDICAL_DATA], reduced iron, [MED…" at bounding box center [176, 107] width 211 height 39
paste textarea "Water, Corn syrup (contains sulphites), Sugar, Modified corn starch, Canola oil…"
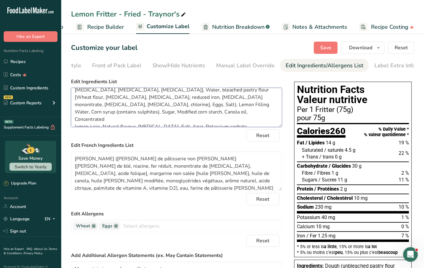
click at [228, 99] on textarea "Dough (unbleached pastry flour [Wheat flour, [MEDICAL_DATA], reduced iron, [MED…" at bounding box center [176, 107] width 211 height 39
click at [118, 106] on textarea "Dough (unbleached pastry flour [Wheat flour, [MEDICAL_DATA], reduced iron, [MED…" at bounding box center [176, 107] width 211 height 39
click at [77, 113] on textarea "Dough (unbleached pastry flour [Wheat flour, [MEDICAL_DATA], reduced iron, [MED…" at bounding box center [176, 107] width 211 height 39
click at [74, 122] on textarea "Dough (unbleached pastry flour [Wheat flour, [MEDICAL_DATA], reduced iron, [MED…" at bounding box center [176, 107] width 211 height 39
click at [125, 120] on textarea "Dough (unbleached pastry flour [Wheat flour, [MEDICAL_DATA], reduced iron, [MED…" at bounding box center [176, 107] width 211 height 39
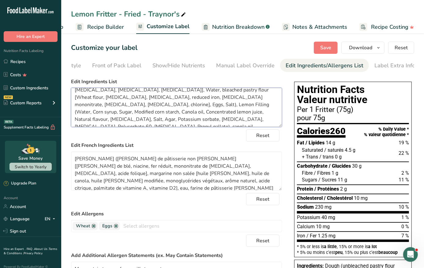
click at [128, 118] on textarea "Dough (unbleached pastry flour [Wheat flour, [MEDICAL_DATA], reduced iron, [MED…" at bounding box center [176, 107] width 211 height 39
click at [158, 119] on textarea "Dough (unbleached pastry flour [Wheat flour, [MEDICAL_DATA], reduced iron, [MED…" at bounding box center [176, 107] width 211 height 39
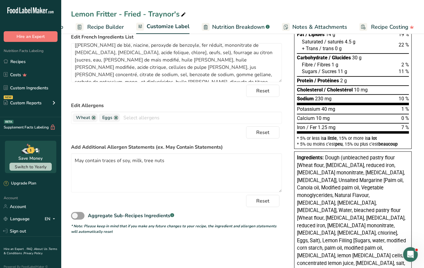
scroll to position [112, 0]
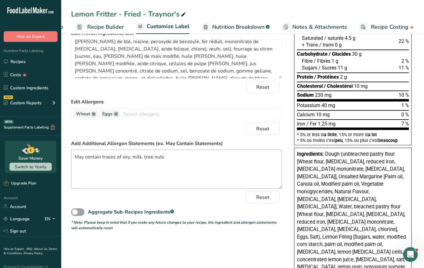
type textarea "Dough (unbleached pastry flour [Wheat flour, [MEDICAL_DATA], reduced iron, [MED…"
click at [171, 160] on textarea "May contain traces of soy, milk, tree nuts" at bounding box center [176, 169] width 211 height 39
paste textarea "sulphites),"
click at [242, 163] on textarea "May contain traces of soy, milk, tree nuts, Sulphites" at bounding box center [176, 169] width 211 height 39
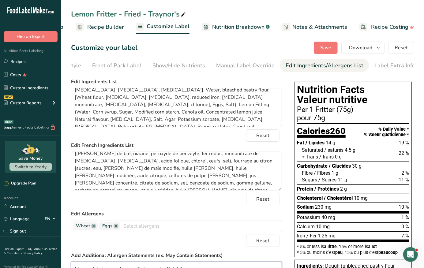
scroll to position [0, 0]
click at [315, 51] on button "Save" at bounding box center [326, 48] width 24 height 12
type textarea "May contain traces of soy, milk, tree nuts, Sulphites"
click at [34, 62] on link "Recipes" at bounding box center [30, 62] width 61 height 12
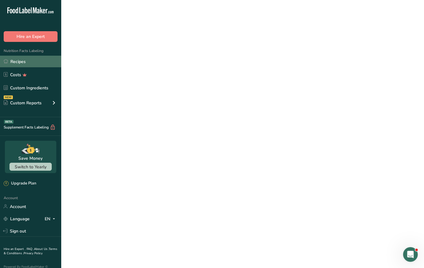
click at [20, 61] on link "Recipes" at bounding box center [30, 62] width 61 height 12
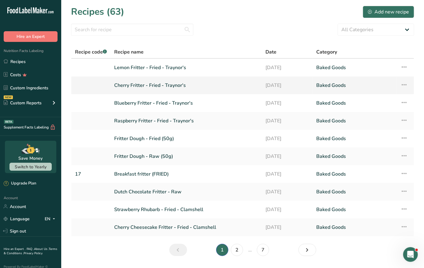
click at [143, 90] on link "Cherry Fritter - Fried - Traynor's" at bounding box center [186, 85] width 144 height 13
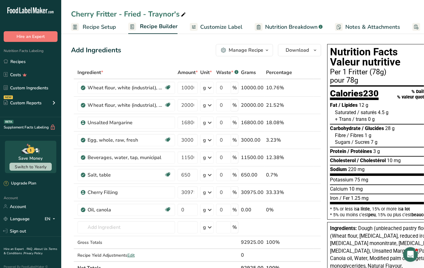
click at [200, 26] on span "Customize Label" at bounding box center [221, 27] width 42 height 8
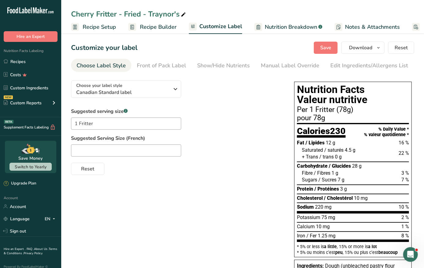
scroll to position [0, 53]
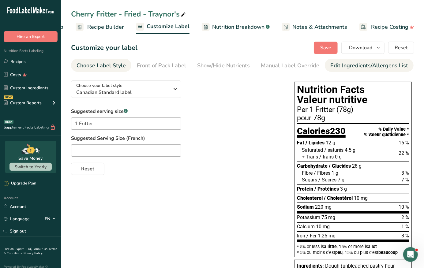
click at [345, 70] on link "Edit Ingredients/Allergens List" at bounding box center [369, 66] width 78 height 14
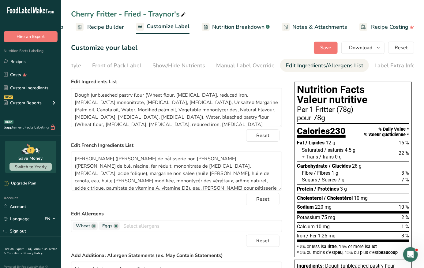
scroll to position [0, 0]
click at [40, 62] on link "Recipes" at bounding box center [30, 62] width 61 height 12
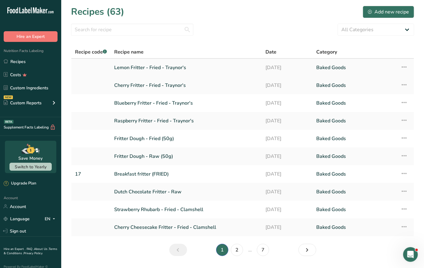
click at [402, 69] on icon at bounding box center [403, 67] width 7 height 11
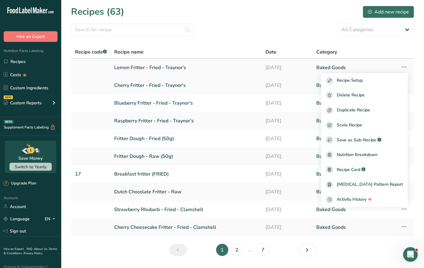
click at [219, 69] on link "Lemon Fritter - Fried - Traynor's" at bounding box center [186, 67] width 144 height 13
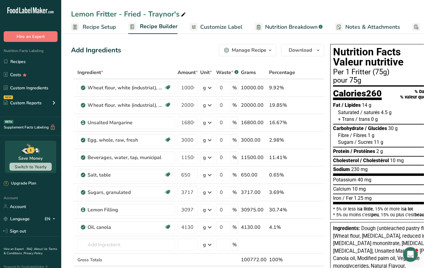
click at [217, 26] on span "Customize Label" at bounding box center [221, 27] width 42 height 8
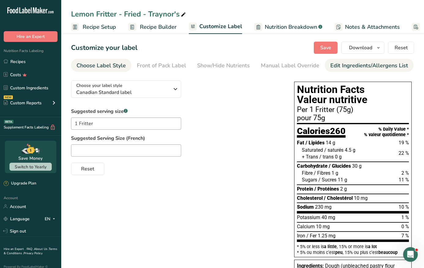
scroll to position [0, 53]
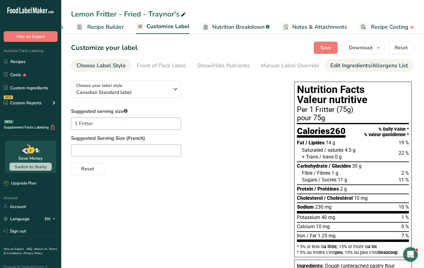
click at [341, 62] on div "Edit Ingredients/Allergens List" at bounding box center [369, 66] width 78 height 8
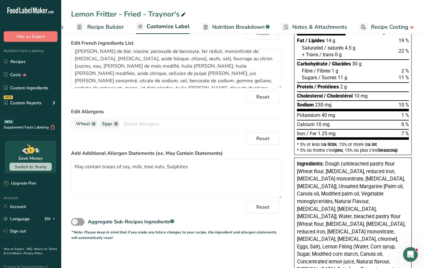
scroll to position [115, 0]
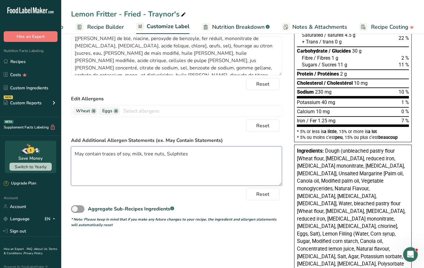
click at [191, 155] on textarea "May contain traces of soy, milk, tree nuts, Sulphites" at bounding box center [176, 166] width 211 height 39
click at [170, 155] on textarea "May contain traces of soy, milk, tree nuts, Sulphites." at bounding box center [176, 166] width 211 height 39
click at [202, 157] on textarea "May contain traces of soy, milk, tree nuts, sulphites." at bounding box center [176, 166] width 211 height 39
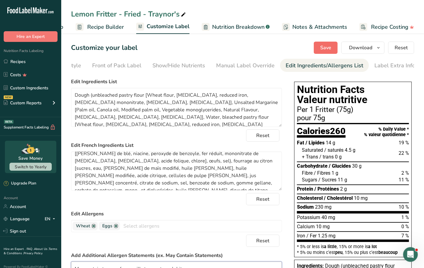
scroll to position [0, 0]
type textarea "May contain traces of soy, milk, tree nuts, sulphites."
click at [323, 45] on span "Save" at bounding box center [325, 47] width 11 height 7
click at [38, 62] on link "Recipes" at bounding box center [30, 62] width 61 height 12
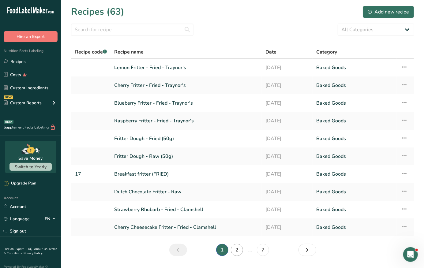
click at [238, 248] on link "2" at bounding box center [237, 250] width 12 height 12
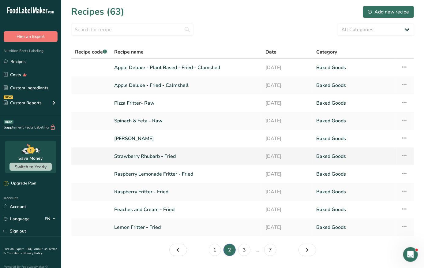
click at [403, 155] on icon at bounding box center [403, 155] width 7 height 11
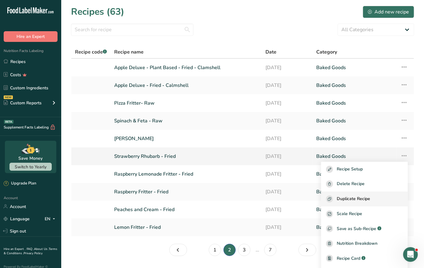
click at [370, 198] on span "Duplicate Recipe" at bounding box center [353, 199] width 33 height 7
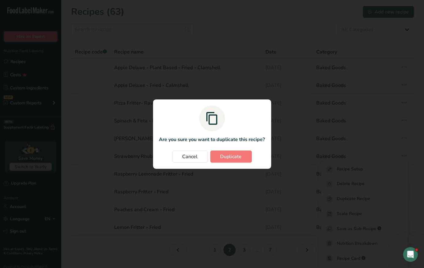
click at [229, 148] on section "Are you sure you want to duplicate this recipe? Cancel Duplicate" at bounding box center [212, 133] width 118 height 69
click at [229, 155] on span "Duplicate" at bounding box center [230, 156] width 21 height 7
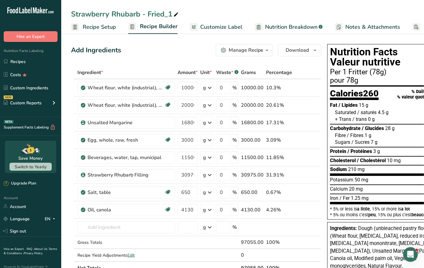
click at [172, 15] on div "Strawberry Rhubarb - Fried_1" at bounding box center [125, 14] width 109 height 11
type input "Strawberry Rhubarb - Fried - Traynor's"
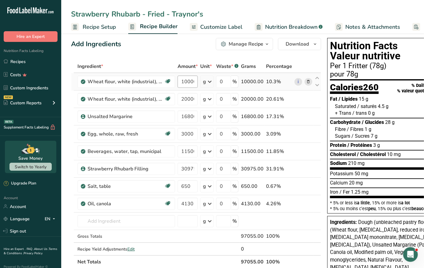
scroll to position [0, 0]
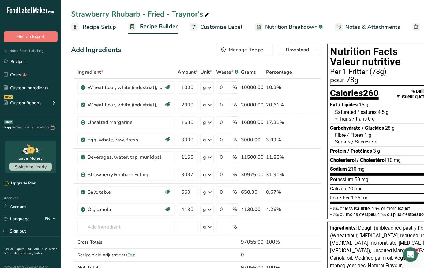
click at [223, 29] on span "Customize Label" at bounding box center [221, 27] width 42 height 8
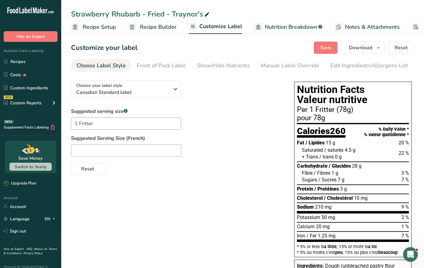
scroll to position [0, 53]
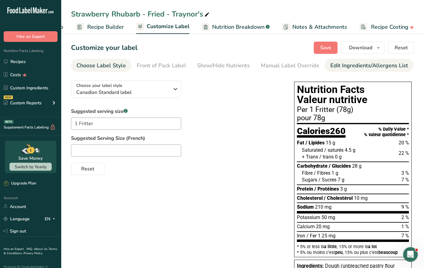
click at [342, 63] on div "Edit Ingredients/Allergens List" at bounding box center [369, 66] width 78 height 8
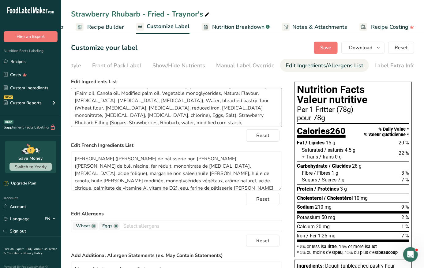
scroll to position [20, 0]
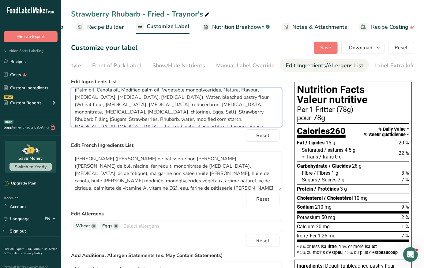
drag, startPoint x: 219, startPoint y: 121, endPoint x: 256, endPoint y: 107, distance: 39.3
click at [256, 106] on textarea "Dough (unbleached pastry flour (Wheat flour, [MEDICAL_DATA], reduced iron, [MED…" at bounding box center [176, 107] width 211 height 39
paste textarea "Water, Sugar, Rhubarb, Strawberries, Modified corn starch, [MEDICAL_DATA], Natu…"
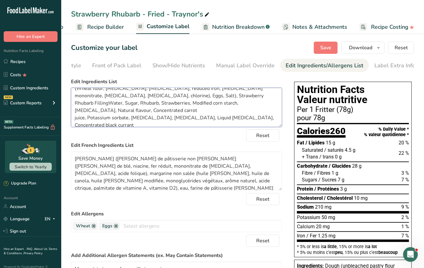
scroll to position [27, 0]
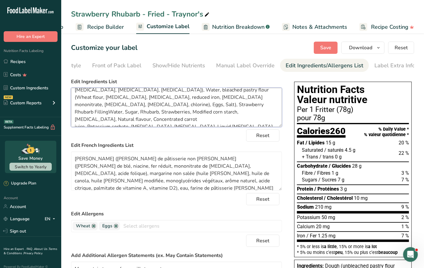
click at [256, 98] on textarea "Dough (unbleached pastry flour (Wheat flour, [MEDICAL_DATA], reduced iron, [MED…" at bounding box center [176, 107] width 211 height 39
click at [86, 106] on textarea "Dough (unbleached pastry flour (Wheat flour, [MEDICAL_DATA], reduced iron, [MED…" at bounding box center [176, 107] width 211 height 39
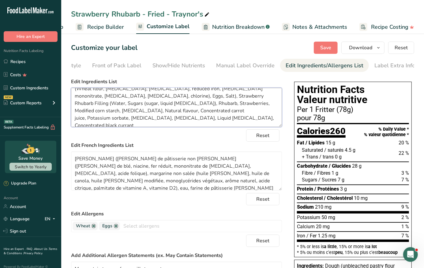
scroll to position [39, 0]
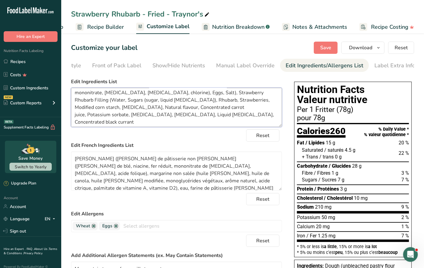
click at [249, 109] on textarea "Dough (unbleached pastry flour (Wheat flour, [MEDICAL_DATA], reduced iron, [MED…" at bounding box center [176, 107] width 211 height 39
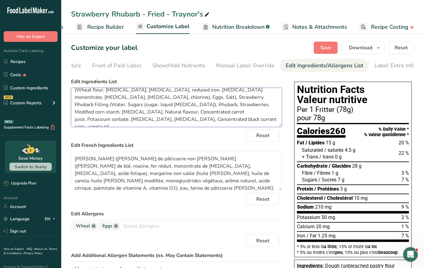
click at [85, 121] on textarea "Dough (unbleached pastry flour (Wheat flour, [MEDICAL_DATA], reduced iron, [MED…" at bounding box center [176, 107] width 211 height 39
click at [75, 113] on textarea "Dough (unbleached pastry flour (Wheat flour, [MEDICAL_DATA], reduced iron, [MED…" at bounding box center [176, 107] width 211 height 39
click at [128, 122] on textarea "Dough (unbleached pastry flour (Wheat flour, [MEDICAL_DATA], reduced iron, [MED…" at bounding box center [176, 107] width 211 height 39
click at [75, 122] on textarea "Dough (unbleached pastry flour (Wheat flour, [MEDICAL_DATA], reduced iron, [MED…" at bounding box center [176, 107] width 211 height 39
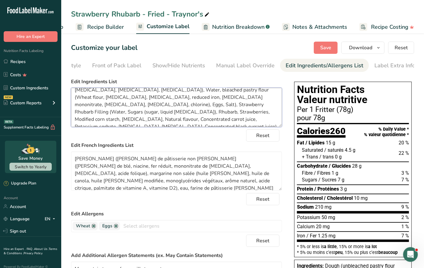
click at [201, 115] on textarea "Dough (unbleached pastry flour (Wheat flour, [MEDICAL_DATA], reduced iron, [MED…" at bounding box center [176, 107] width 211 height 39
click at [204, 122] on textarea "Dough (unbleached pastry flour (Wheat flour, [MEDICAL_DATA], reduced iron, [MED…" at bounding box center [176, 107] width 211 height 39
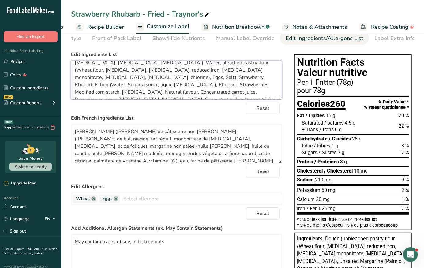
click at [172, 95] on textarea "Dough (unbleached pastry flour (Wheat flour, [MEDICAL_DATA], reduced iron, [MED…" at bounding box center [176, 80] width 211 height 39
click at [200, 95] on textarea "Dough (unbleached pastry flour (Wheat flour, [MEDICAL_DATA], reduced iron, [MED…" at bounding box center [176, 80] width 211 height 39
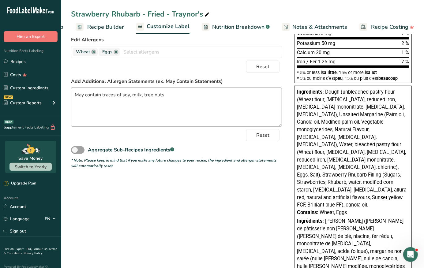
scroll to position [159, 0]
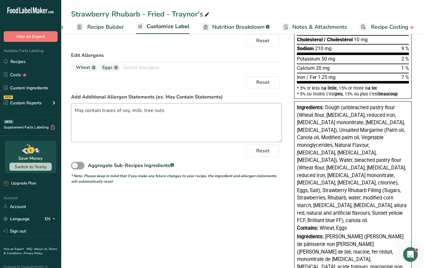
type textarea "Dough (unbleached pastry flour (Wheat flour, [MEDICAL_DATA], reduced iron, [MED…"
click at [171, 113] on textarea "May contain traces of soy, milk, tree nuts" at bounding box center [176, 122] width 211 height 39
type textarea "May contain traces of soy, milk, tree nuts."
click at [208, 200] on div "Choose your label style Canadian Standard label USA (FDA) Standard FDA label Ta…" at bounding box center [242, 192] width 343 height 551
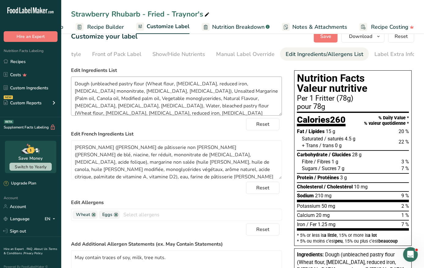
scroll to position [27, 0]
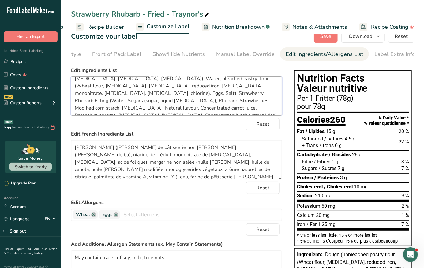
click at [199, 111] on textarea "Dough (unbleached pastry flour (Wheat flour, [MEDICAL_DATA], reduced iron, [MED…" at bounding box center [176, 96] width 211 height 39
click at [133, 135] on label "Edit French Ingredients List" at bounding box center [176, 133] width 211 height 7
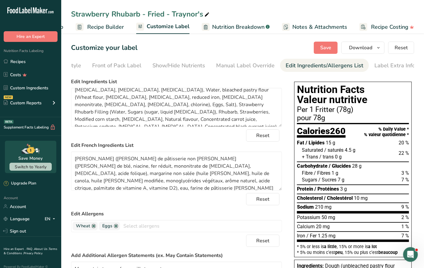
scroll to position [0, 0]
click at [319, 50] on button "Save" at bounding box center [326, 48] width 24 height 12
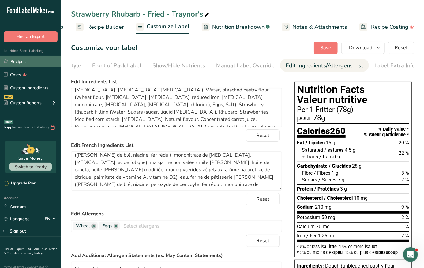
click at [44, 62] on link "Recipes" at bounding box center [30, 62] width 61 height 12
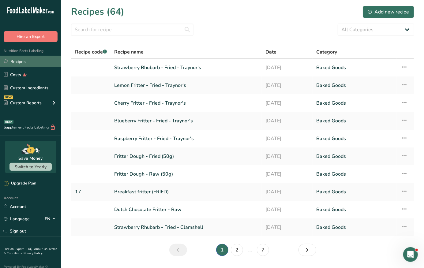
click at [26, 65] on link "Recipes" at bounding box center [30, 62] width 61 height 12
